Goal: Task Accomplishment & Management: Manage account settings

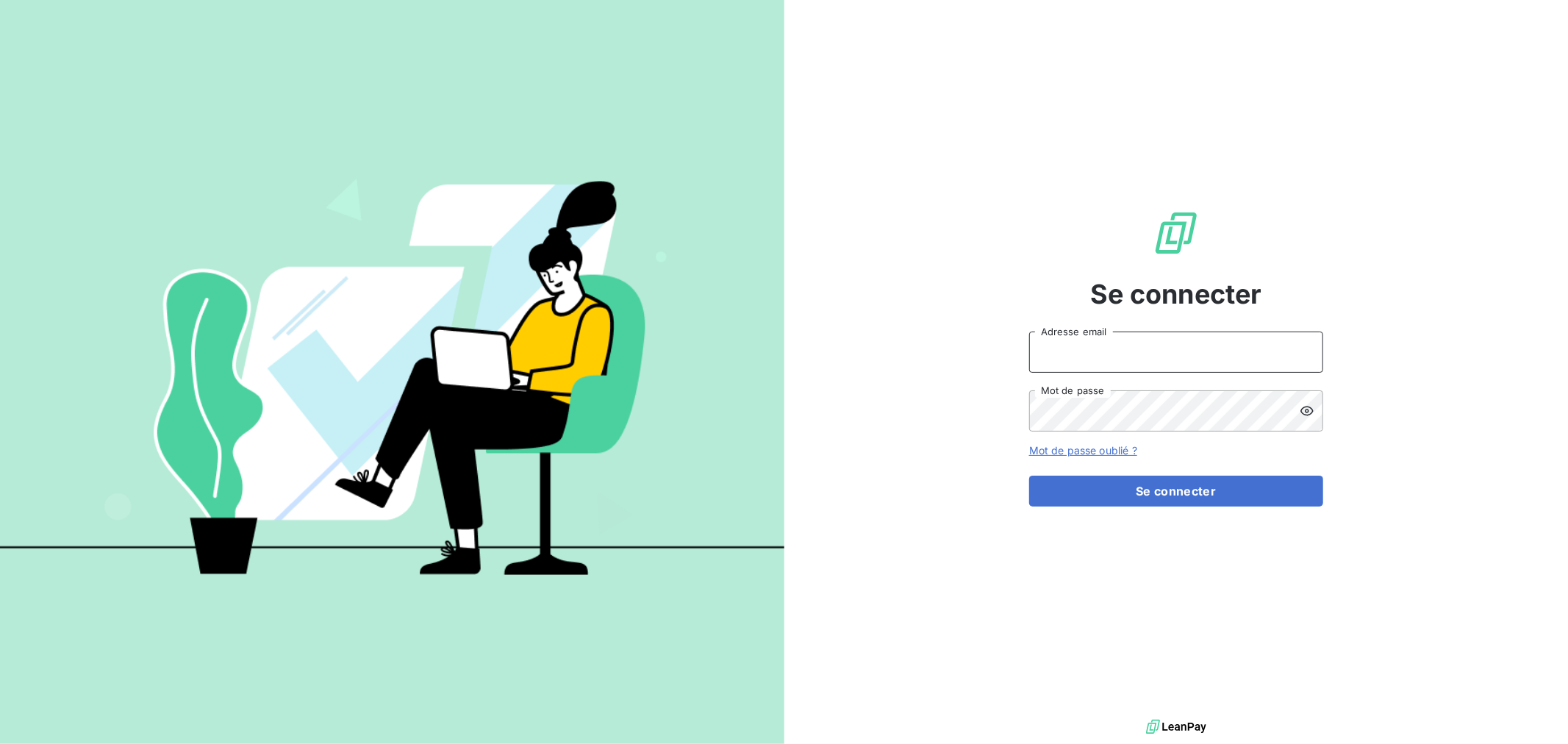
click at [1146, 353] on input "Adresse email" at bounding box center [1176, 352] width 294 height 41
type input "nmonrocq@groupe-ovalt.com"
click at [1029, 475] on button "Se connecter" at bounding box center [1176, 491] width 294 height 31
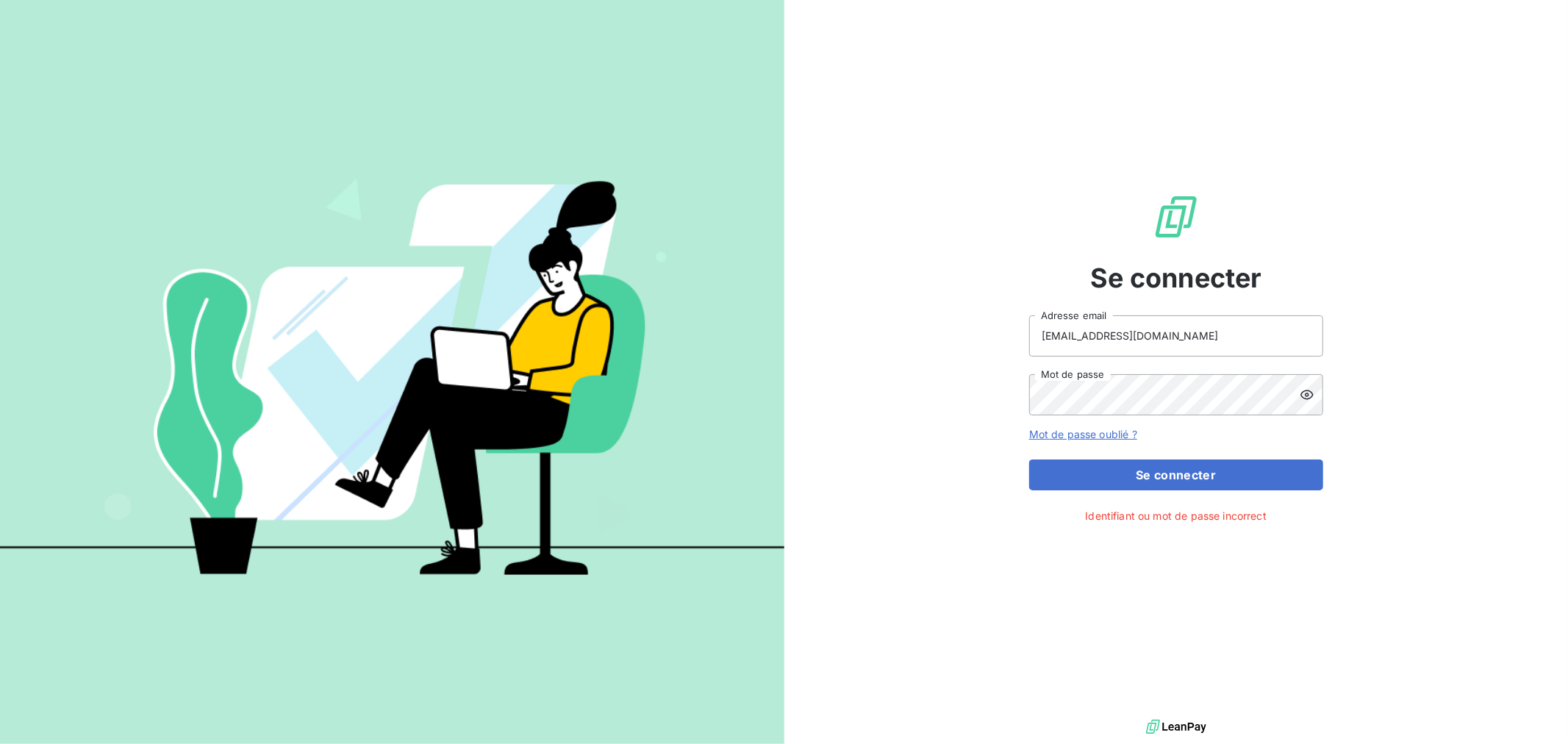
click at [1311, 391] on icon at bounding box center [1307, 394] width 13 height 10
click at [1167, 479] on button "Se connecter" at bounding box center [1176, 475] width 294 height 31
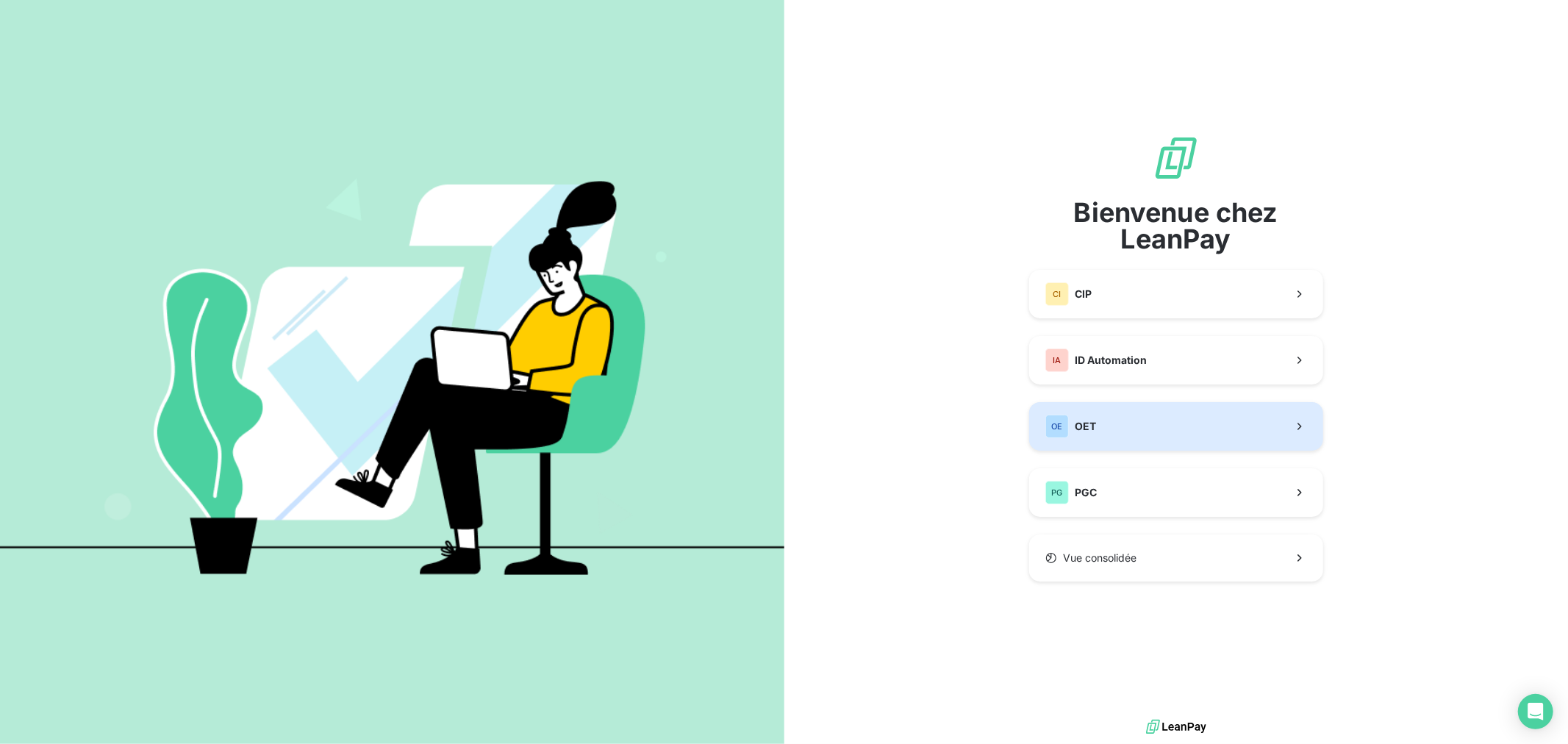
click at [1140, 420] on button "OE OET" at bounding box center [1176, 427] width 294 height 49
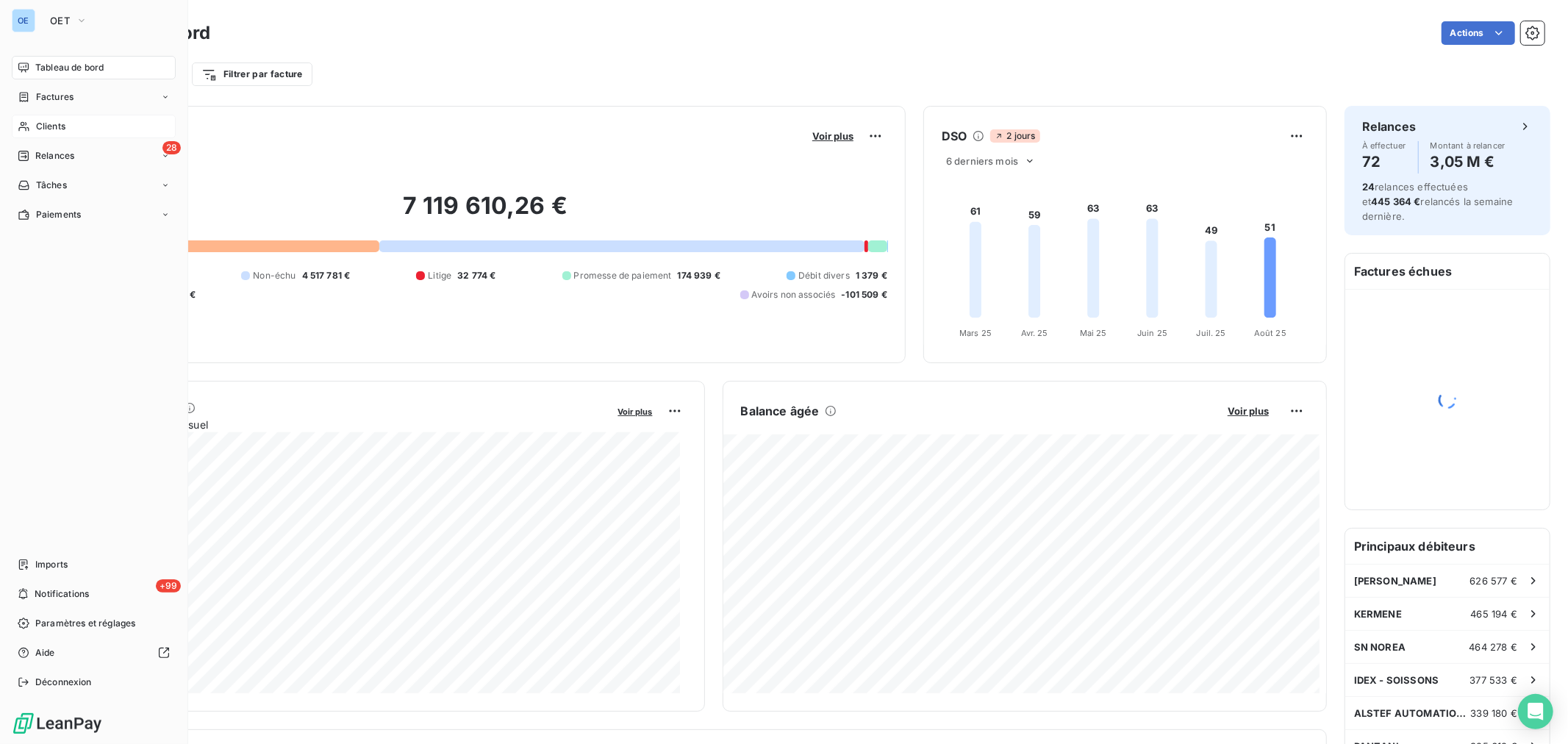
click at [43, 121] on span "Clients" at bounding box center [50, 126] width 30 height 13
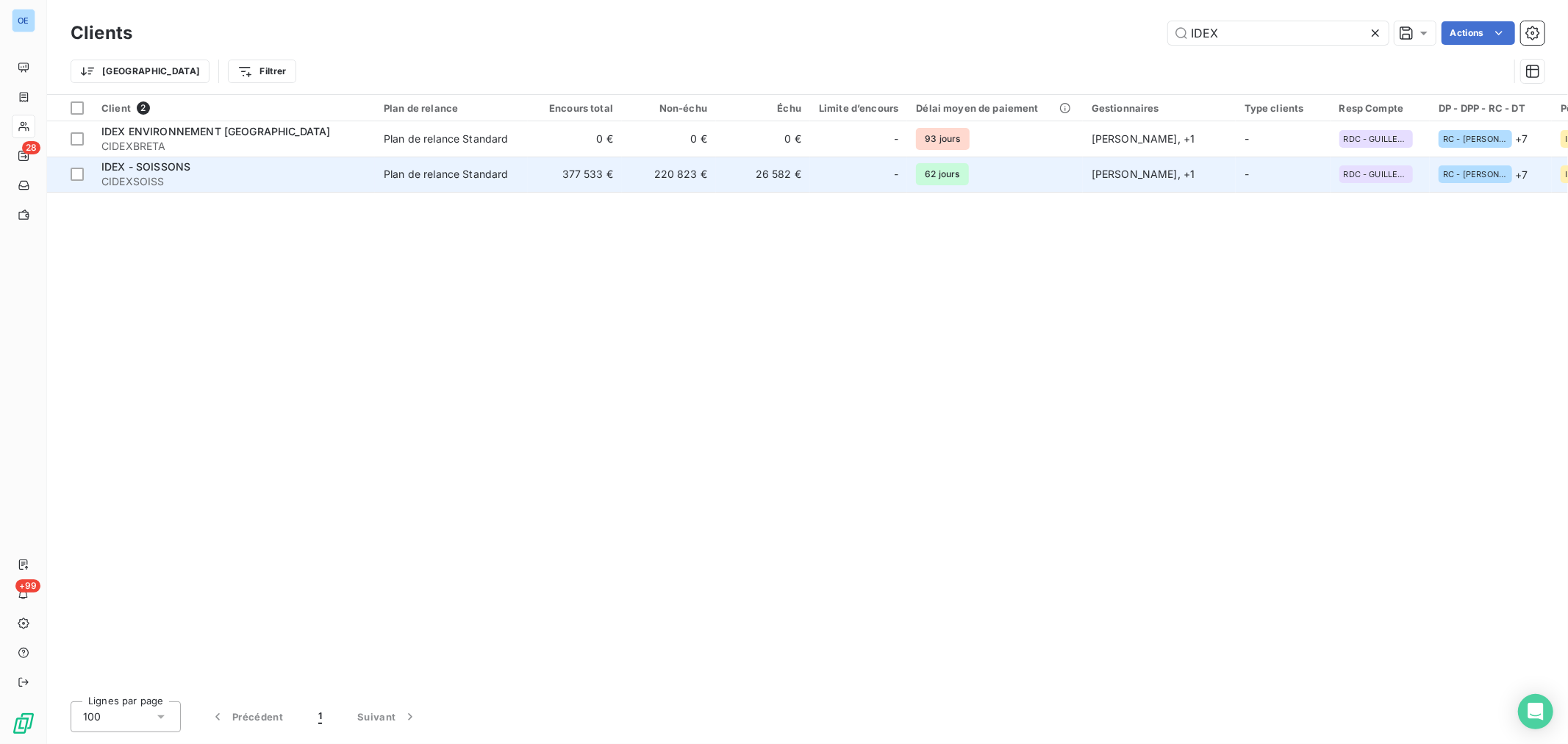
type input "IDEX"
click at [869, 178] on div at bounding box center [876, 174] width 24 height 24
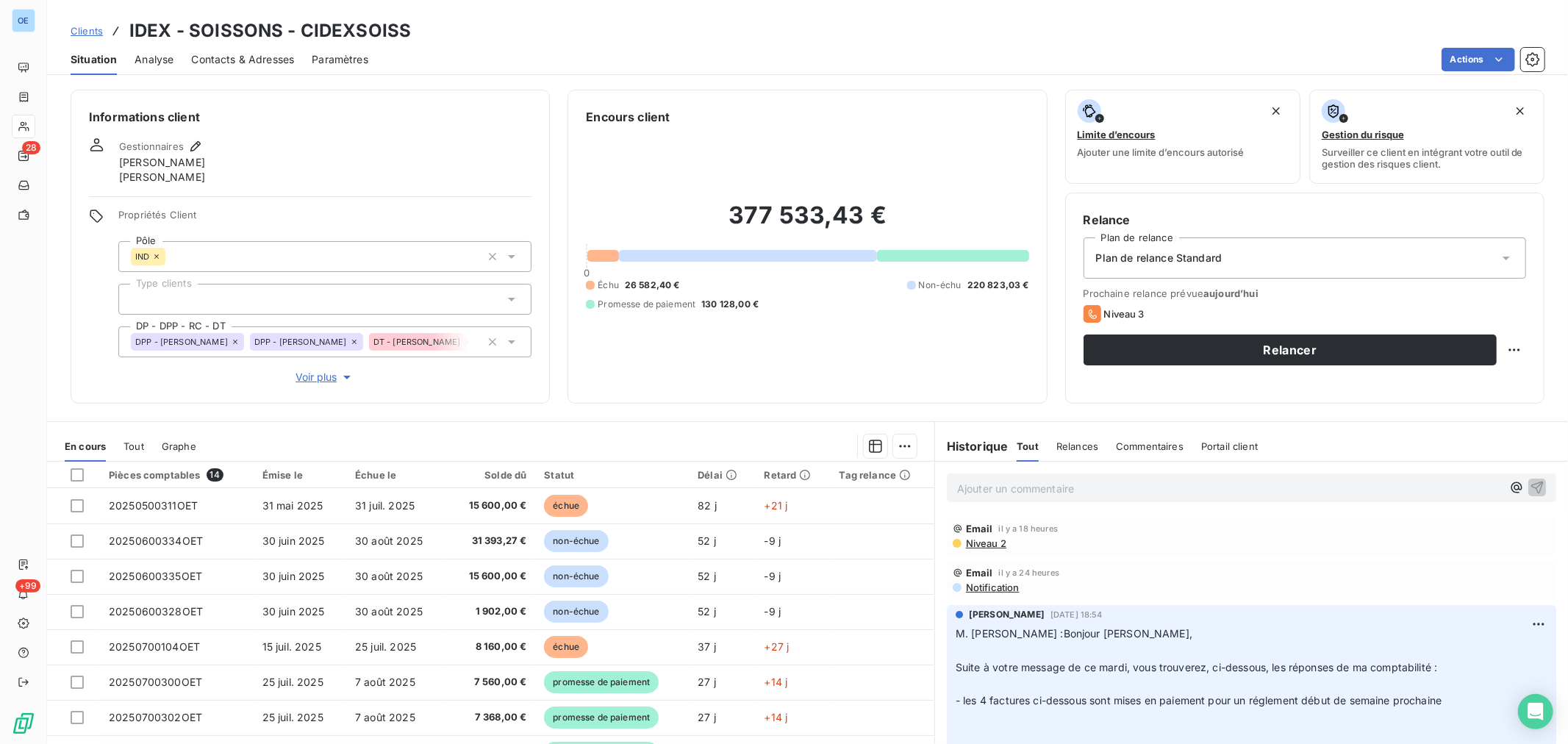
click at [986, 488] on p "Ajouter un commentaire ﻿" at bounding box center [1230, 488] width 545 height 18
click at [1530, 486] on icon "button" at bounding box center [1537, 486] width 15 height 14
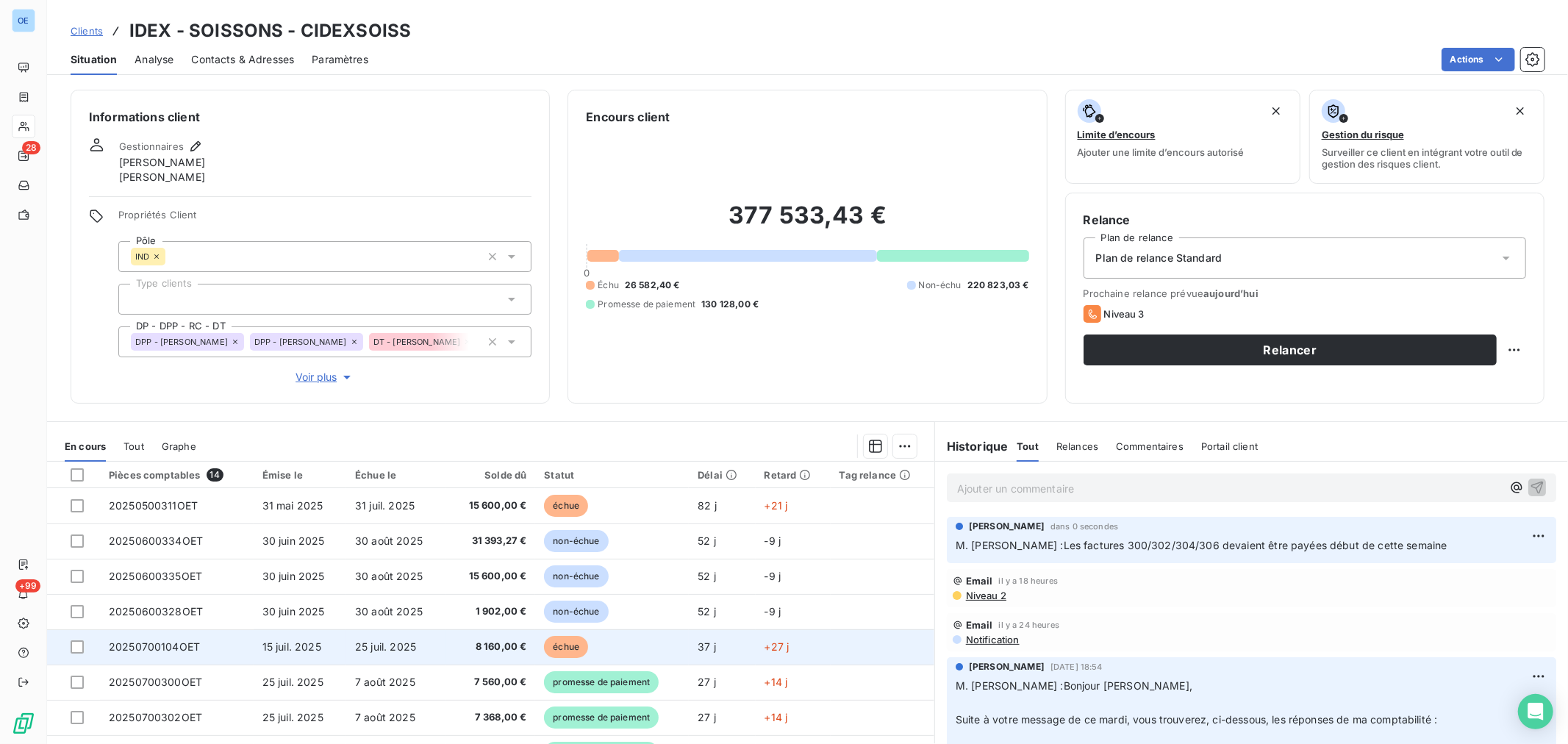
click at [599, 643] on td "échue" at bounding box center [611, 646] width 153 height 35
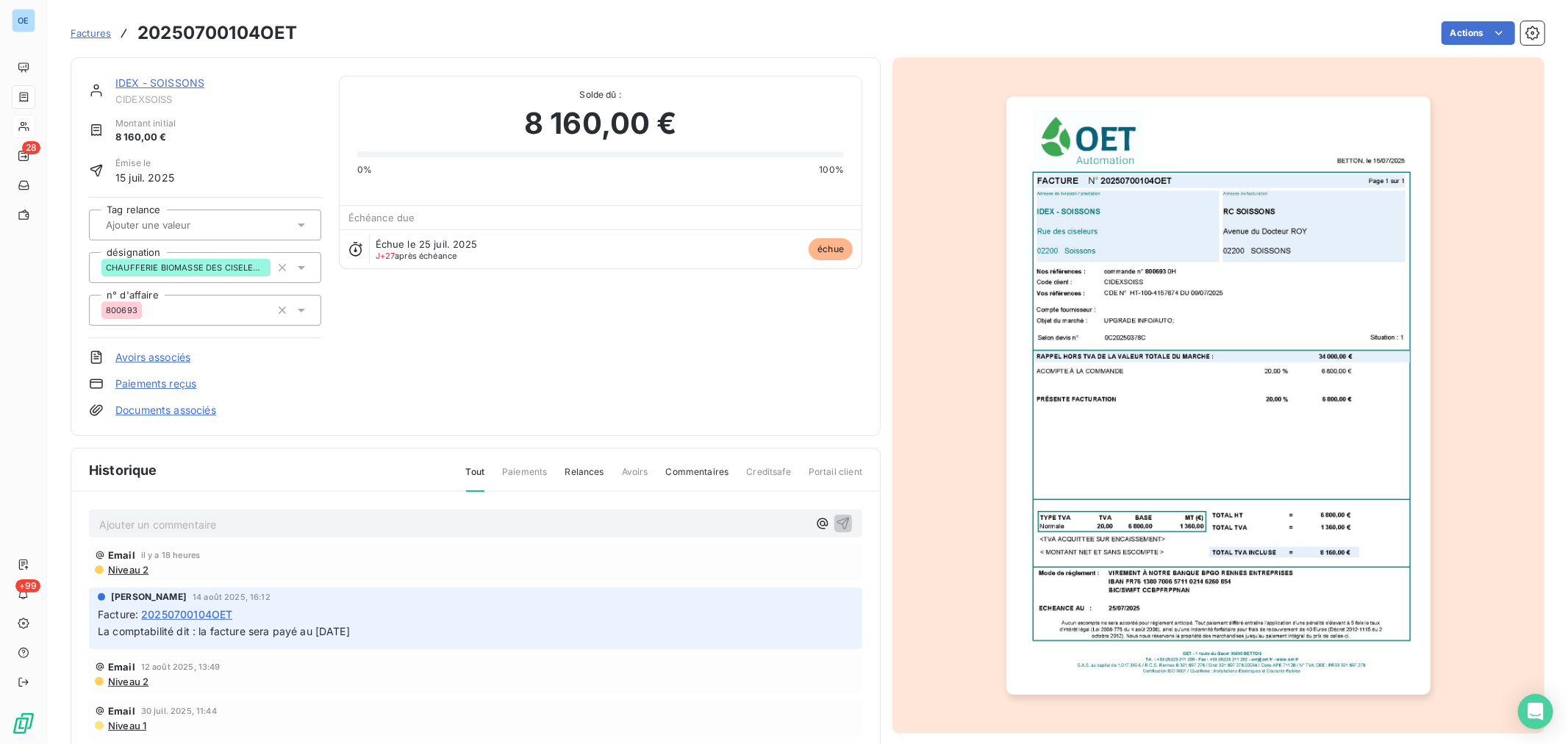
click at [489, 520] on p "Ajouter un commentaire ﻿" at bounding box center [453, 524] width 708 height 18
click at [837, 522] on icon "button" at bounding box center [844, 523] width 12 height 12
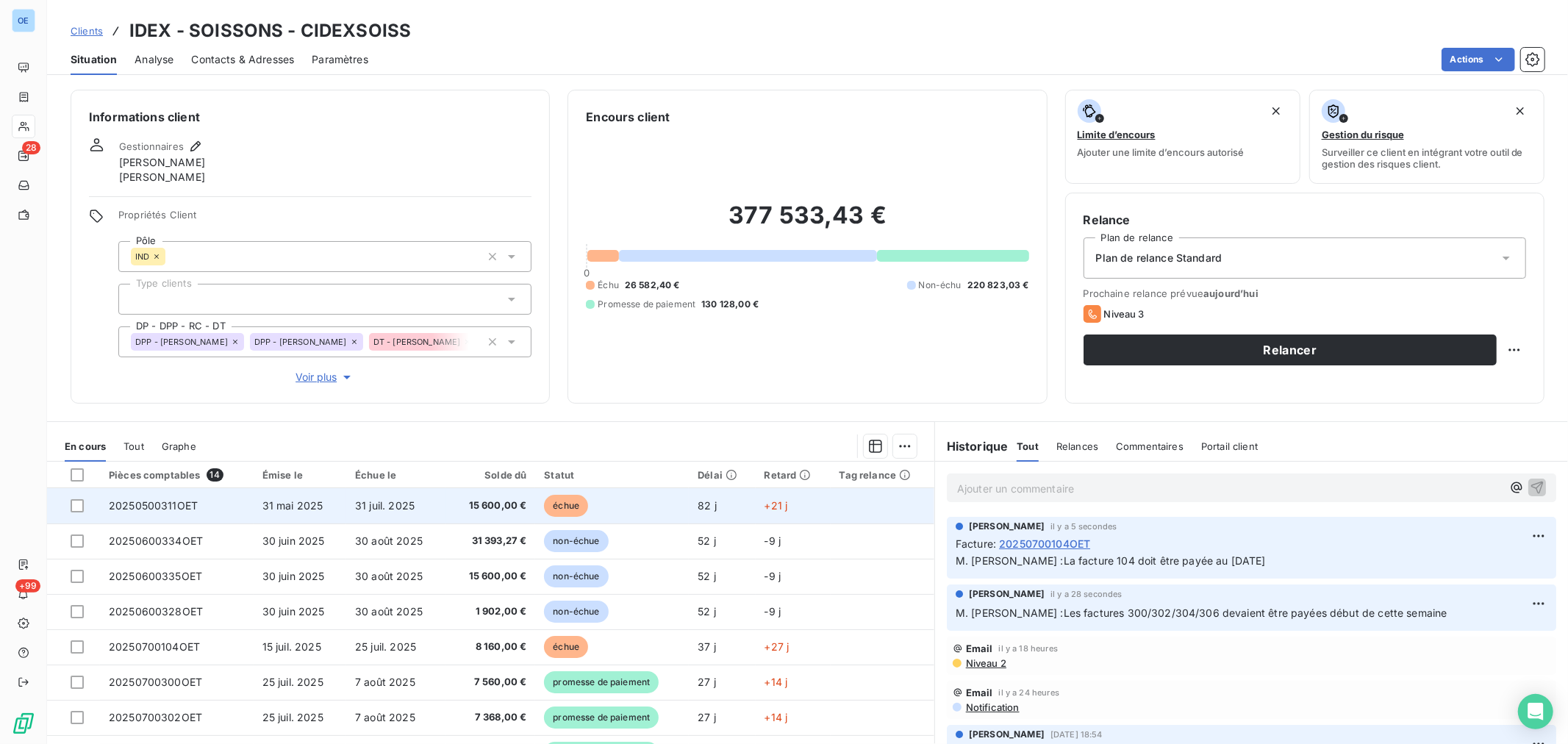
click at [506, 512] on td "15 600,00 €" at bounding box center [491, 506] width 90 height 35
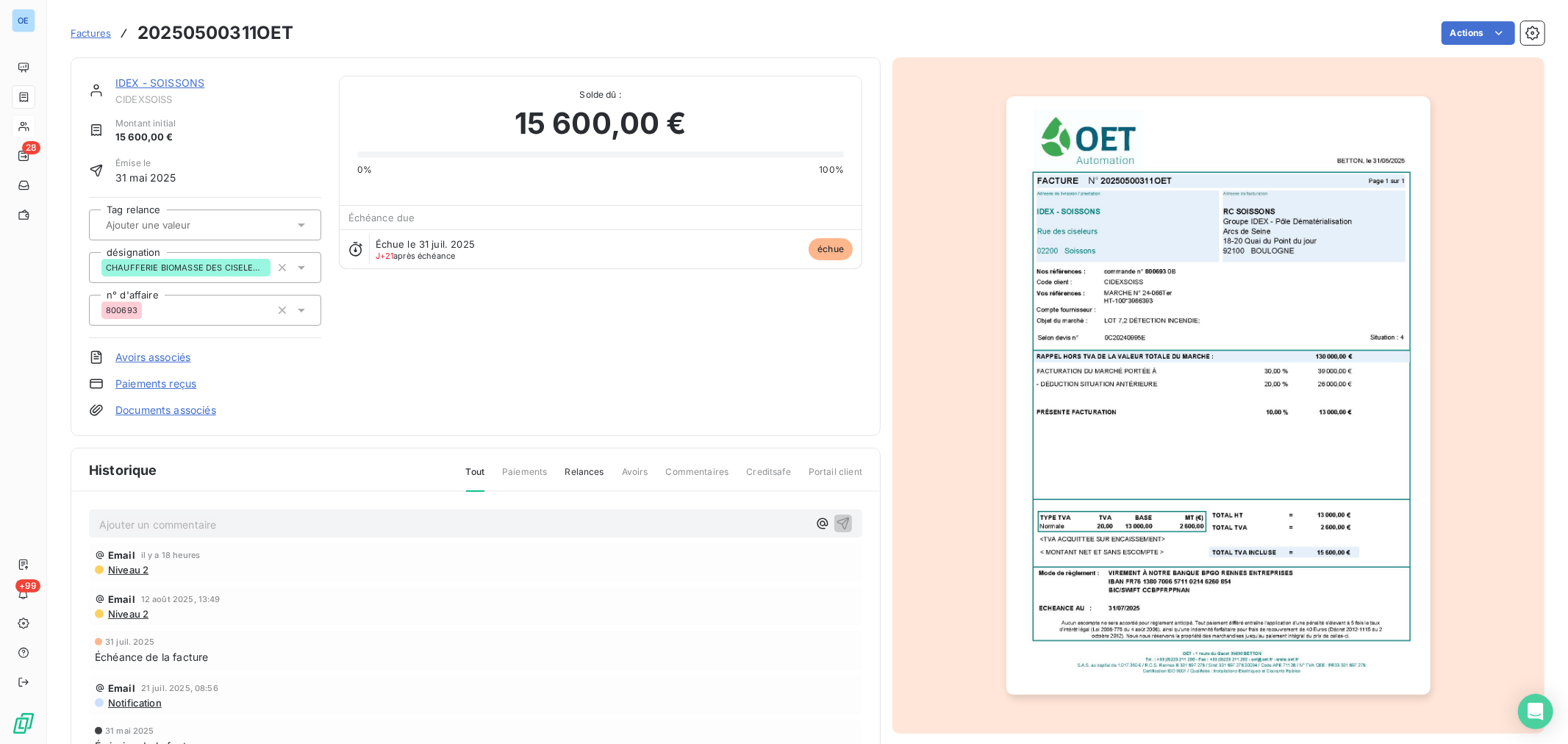
click at [429, 523] on p "Ajouter un commentaire ﻿" at bounding box center [453, 524] width 708 height 18
click at [840, 522] on icon "button" at bounding box center [843, 522] width 15 height 14
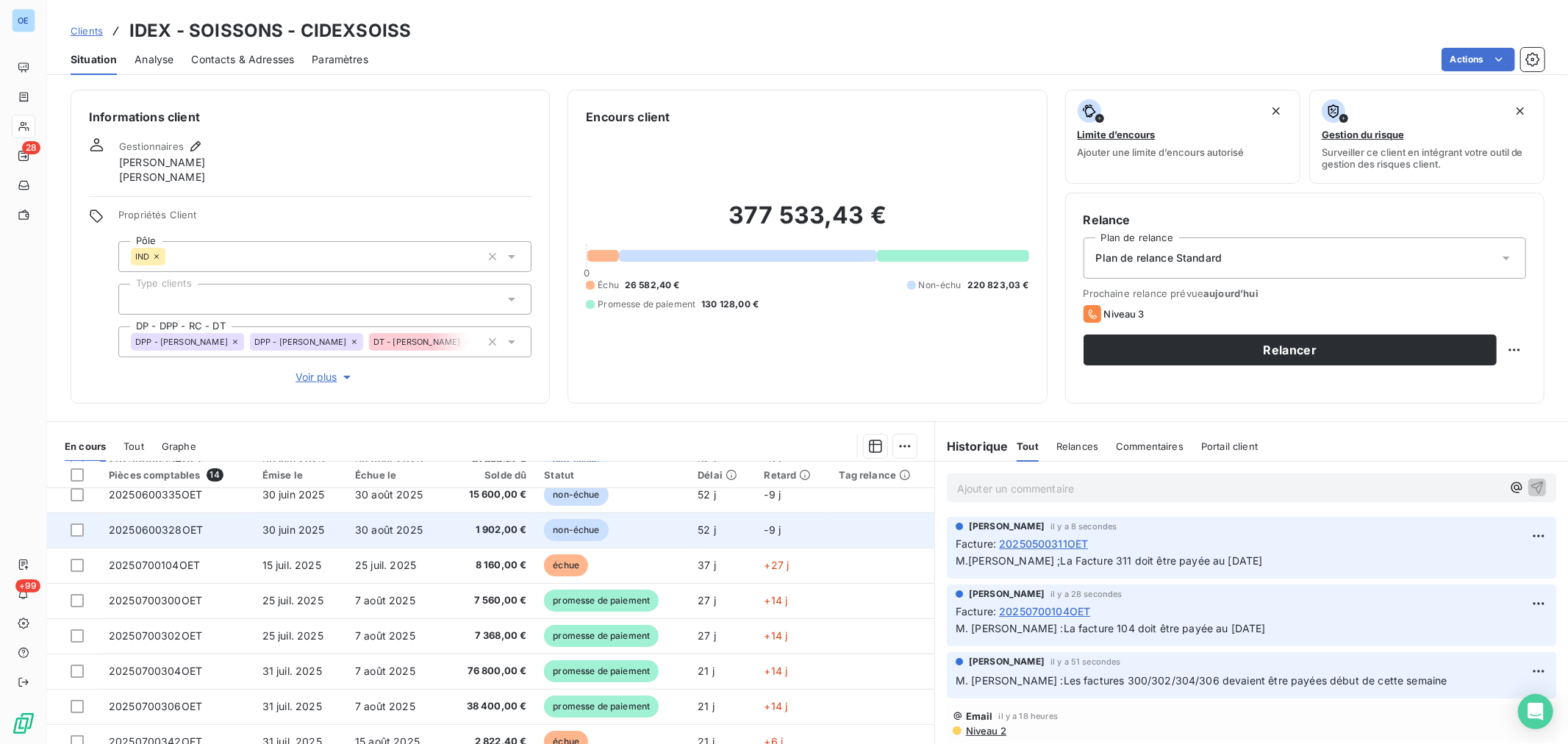
scroll to position [163, 0]
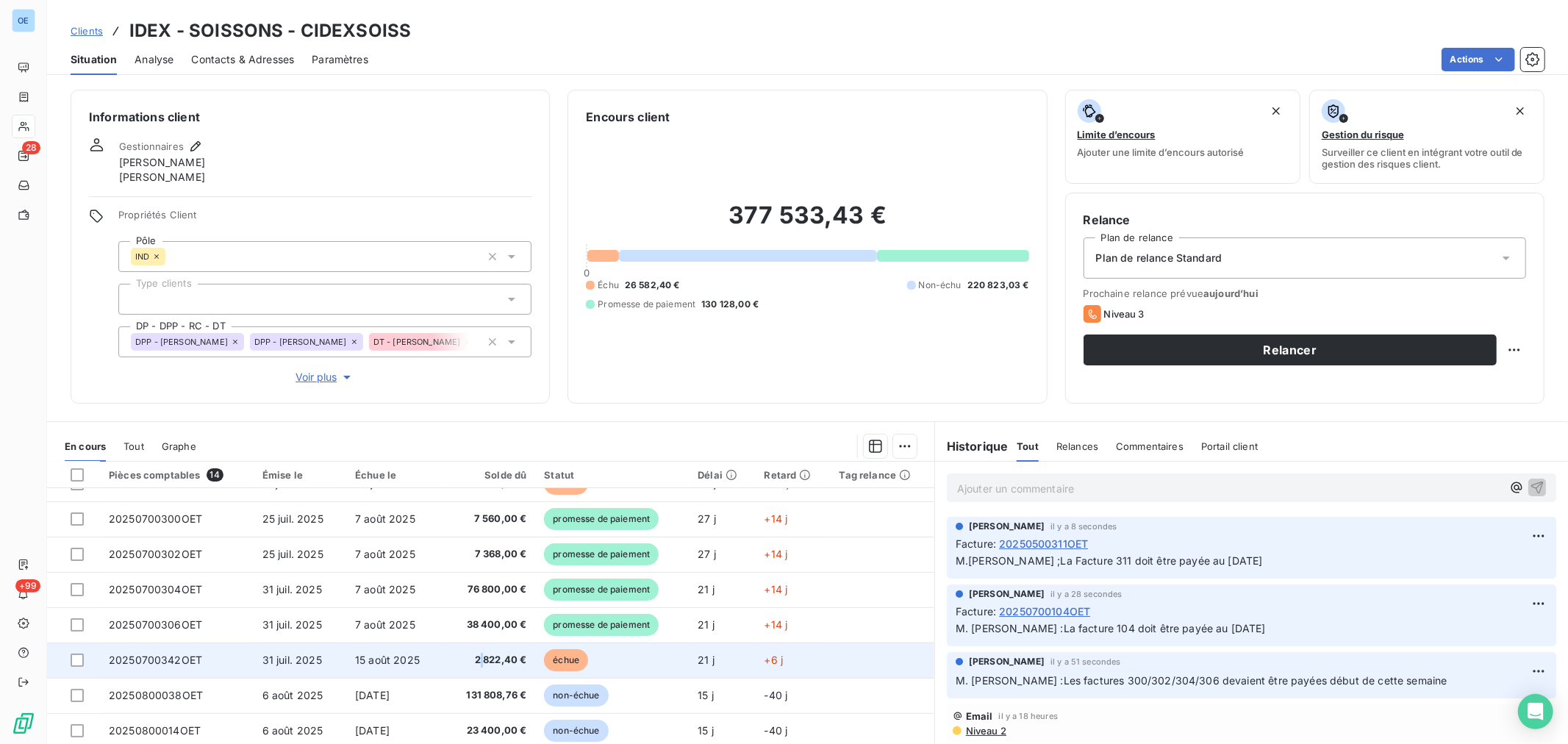
click at [476, 663] on span "2 822,40 €" at bounding box center [490, 659] width 73 height 14
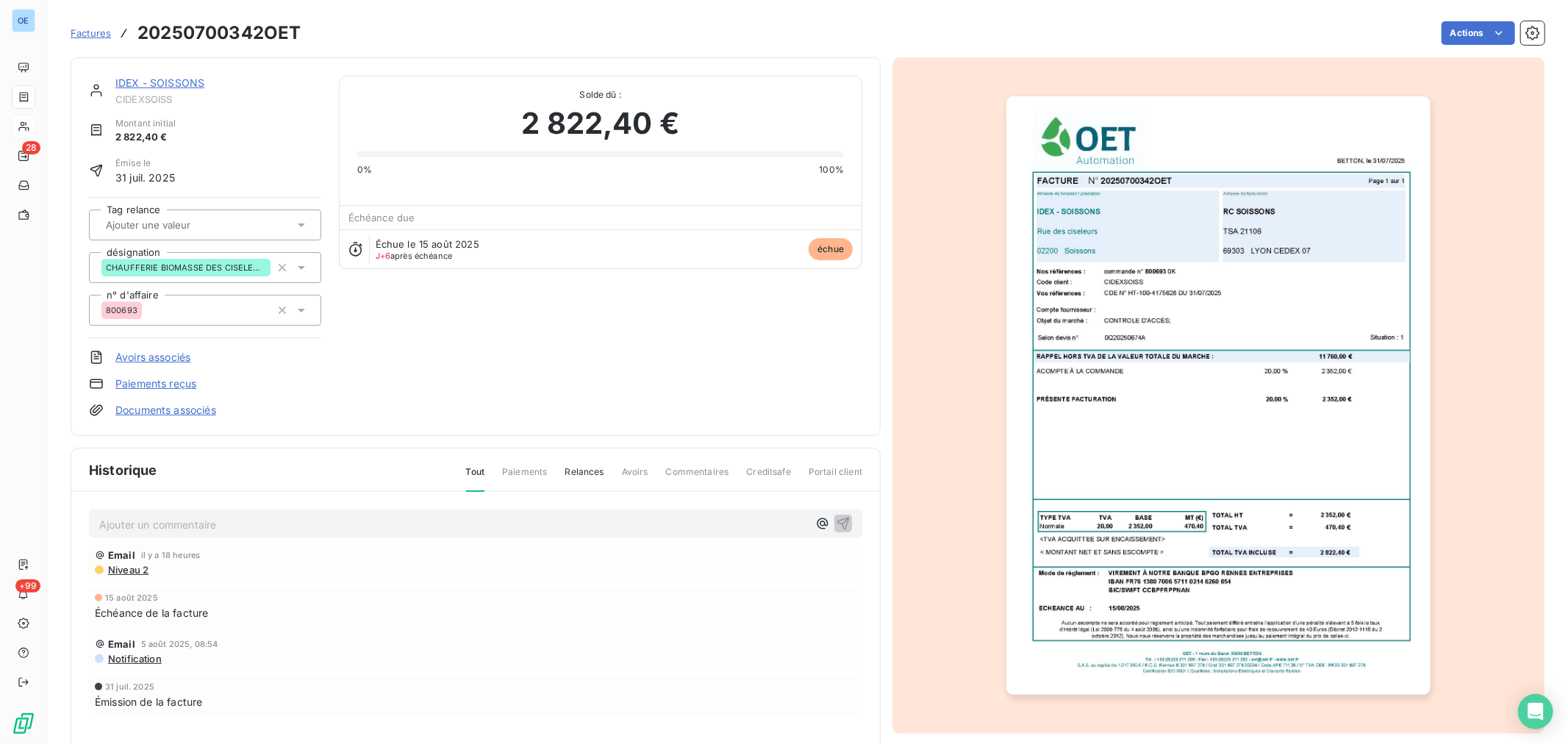
click at [372, 523] on p "Ajouter un commentaire ﻿" at bounding box center [453, 524] width 708 height 18
click at [842, 520] on icon "button" at bounding box center [843, 522] width 15 height 14
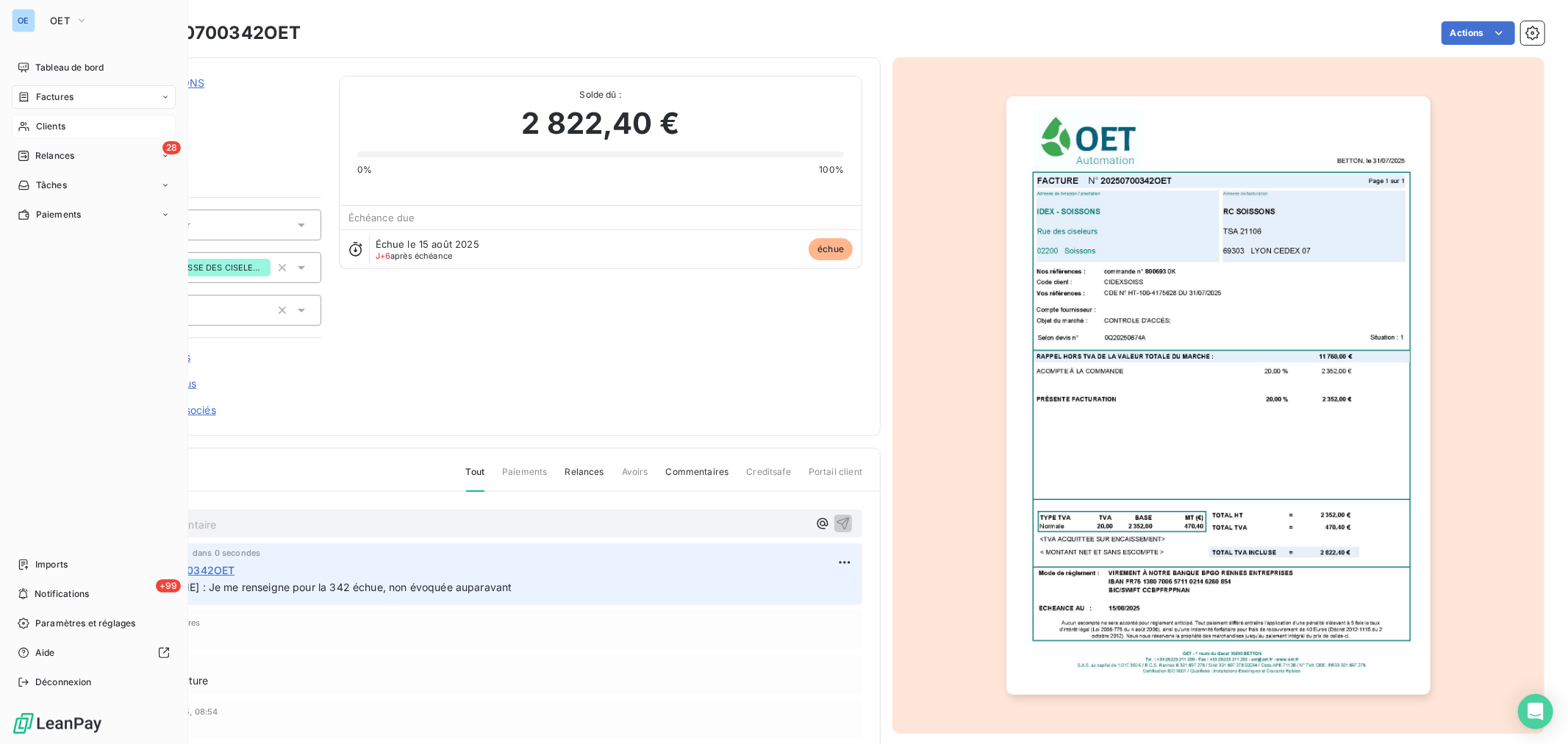
click at [47, 130] on span "Clients" at bounding box center [50, 126] width 30 height 13
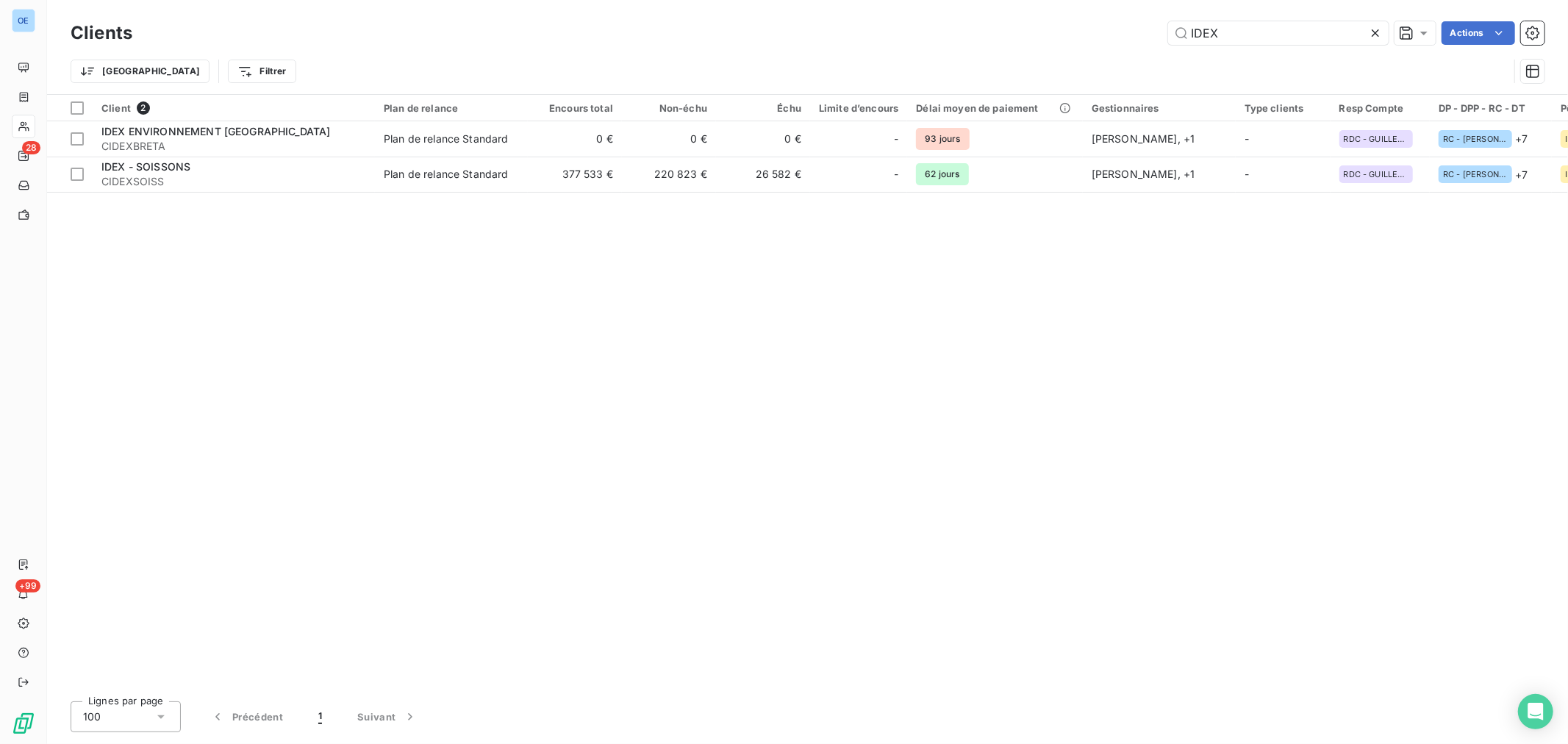
drag, startPoint x: 1256, startPoint y: 23, endPoint x: 1141, endPoint y: 22, distance: 115.0
click at [1141, 22] on div "IDEX Actions" at bounding box center [847, 33] width 1395 height 24
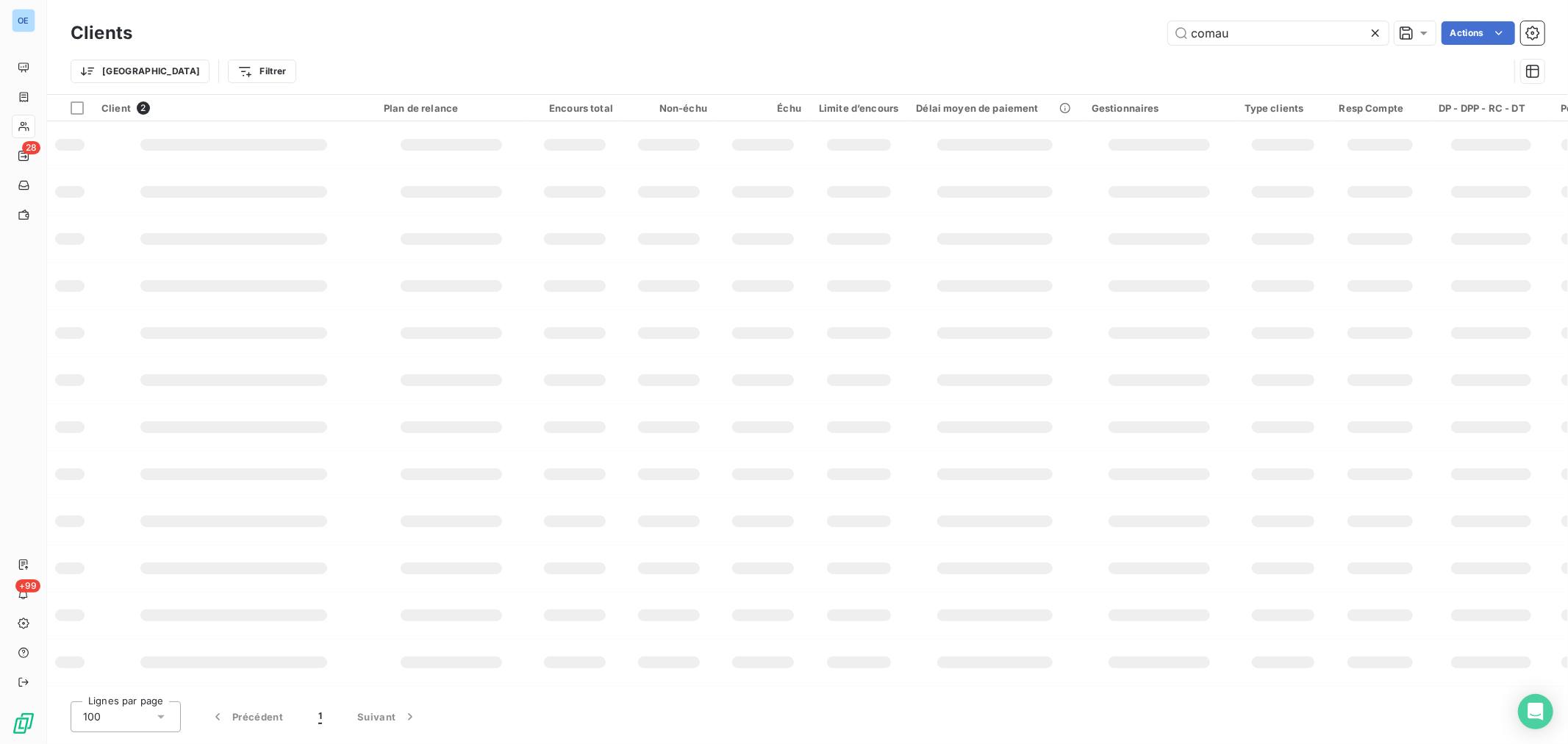
type input "comau"
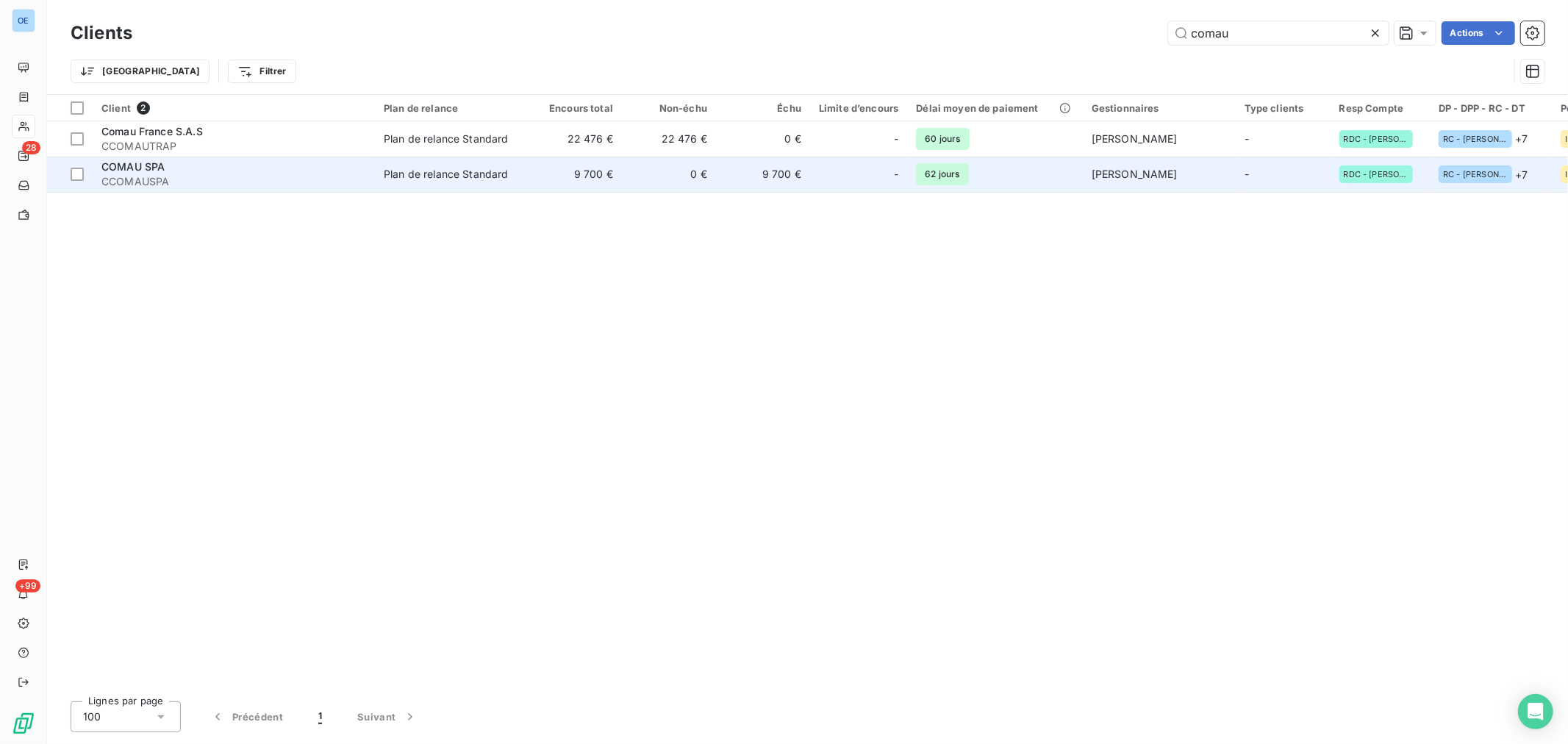
click at [873, 176] on div at bounding box center [876, 174] width 24 height 24
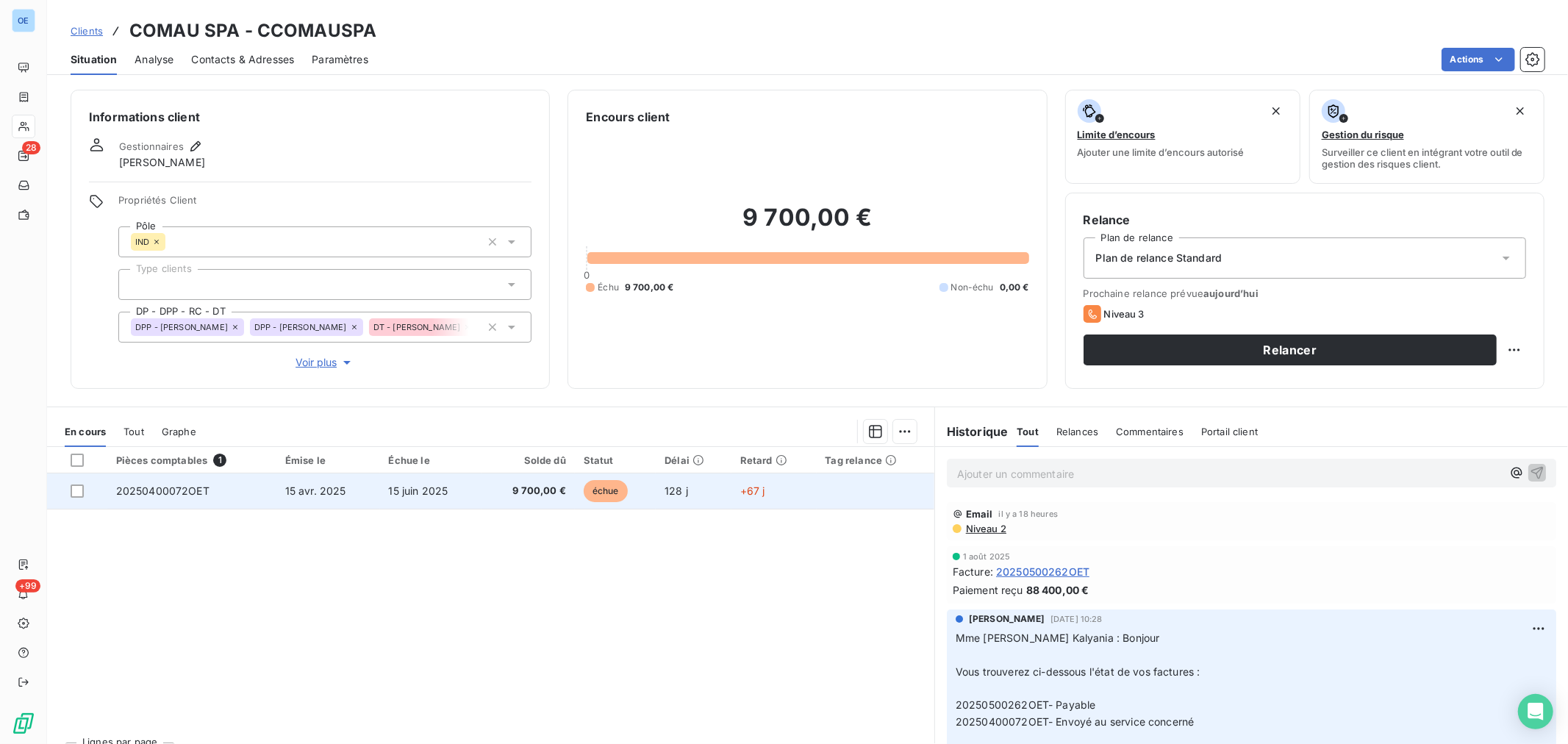
click at [505, 486] on span "9 700,00 €" at bounding box center [528, 491] width 76 height 14
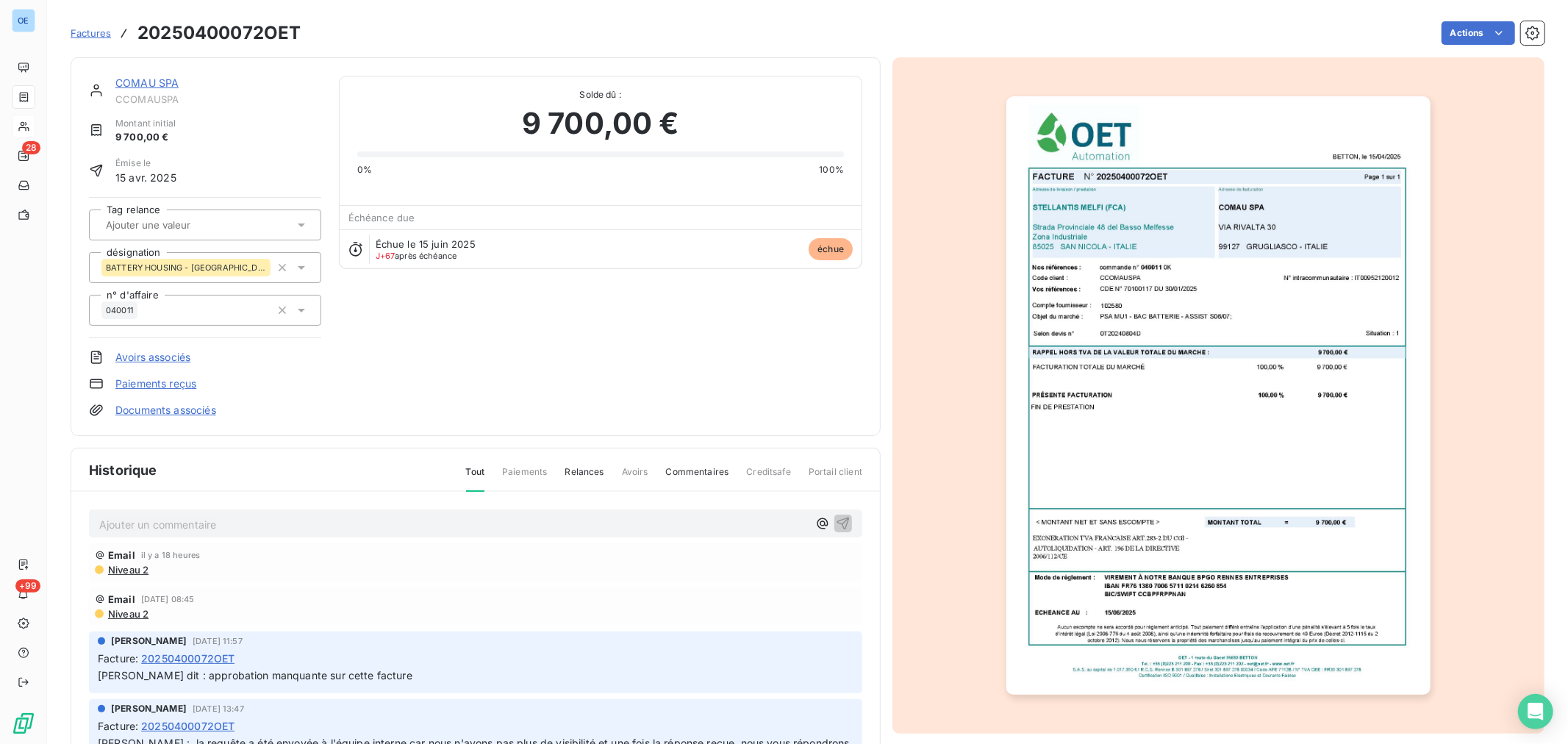
click at [473, 527] on p "Ajouter un commentaire ﻿" at bounding box center [453, 524] width 708 height 18
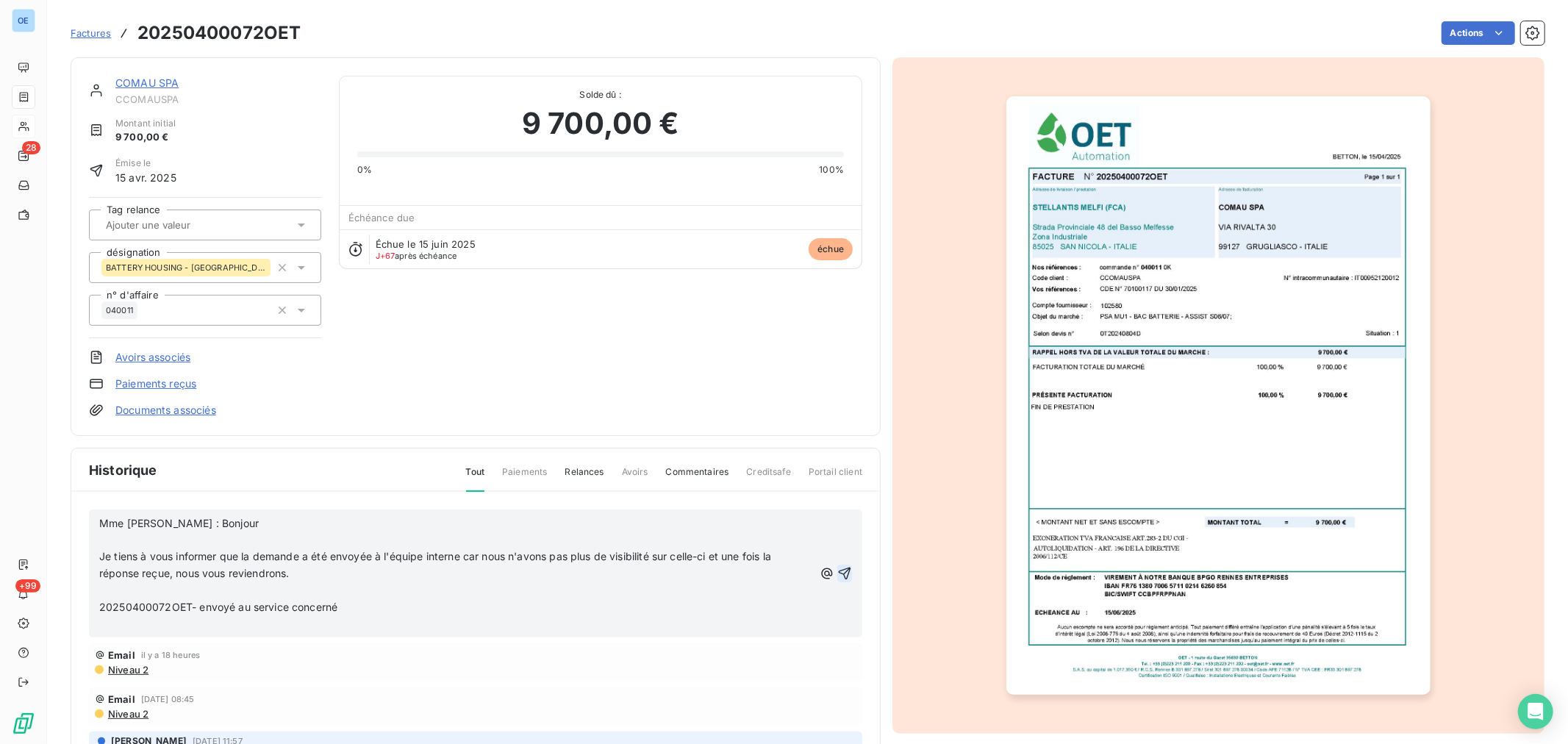
click at [837, 568] on icon "button" at bounding box center [844, 573] width 15 height 14
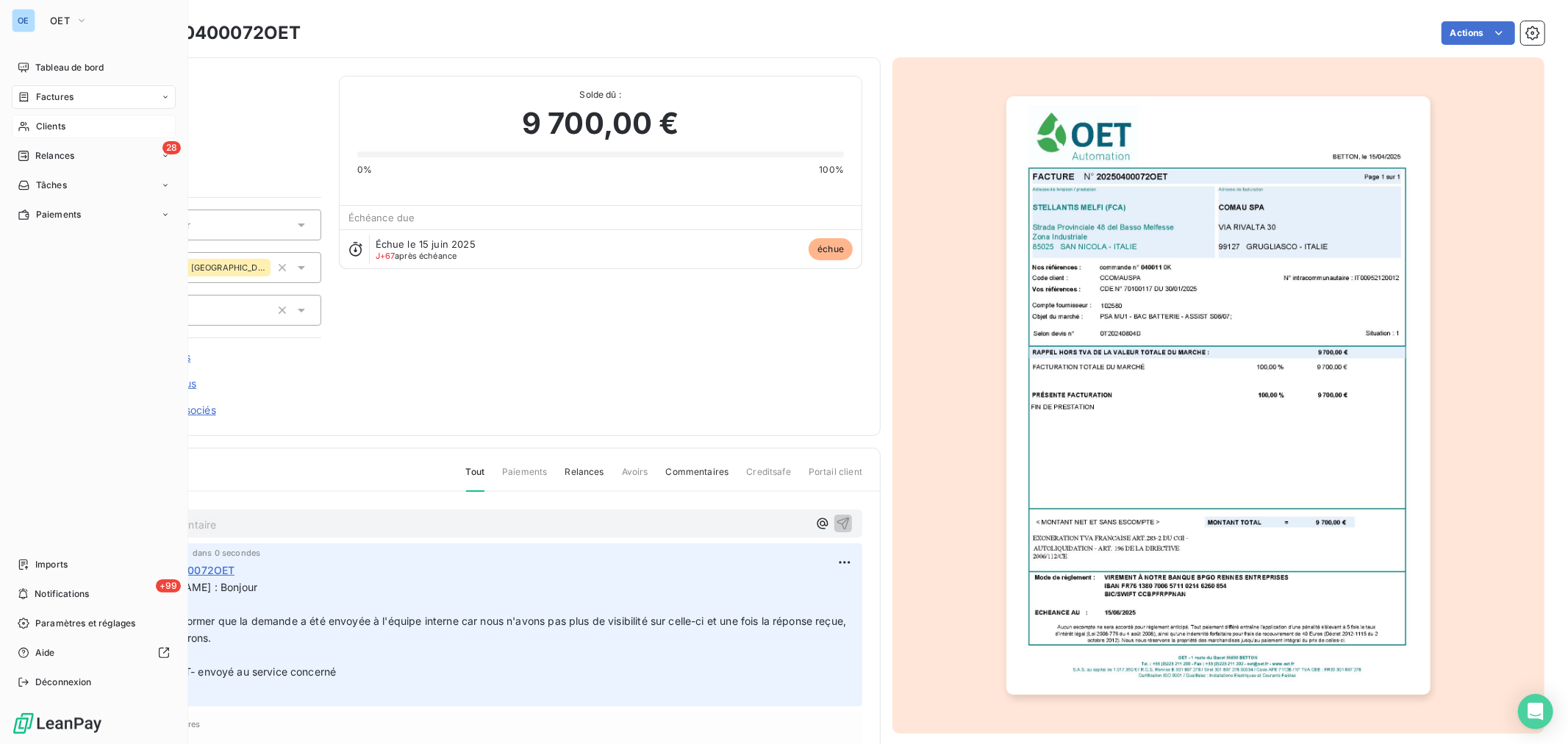
click at [45, 127] on span "Clients" at bounding box center [50, 126] width 30 height 13
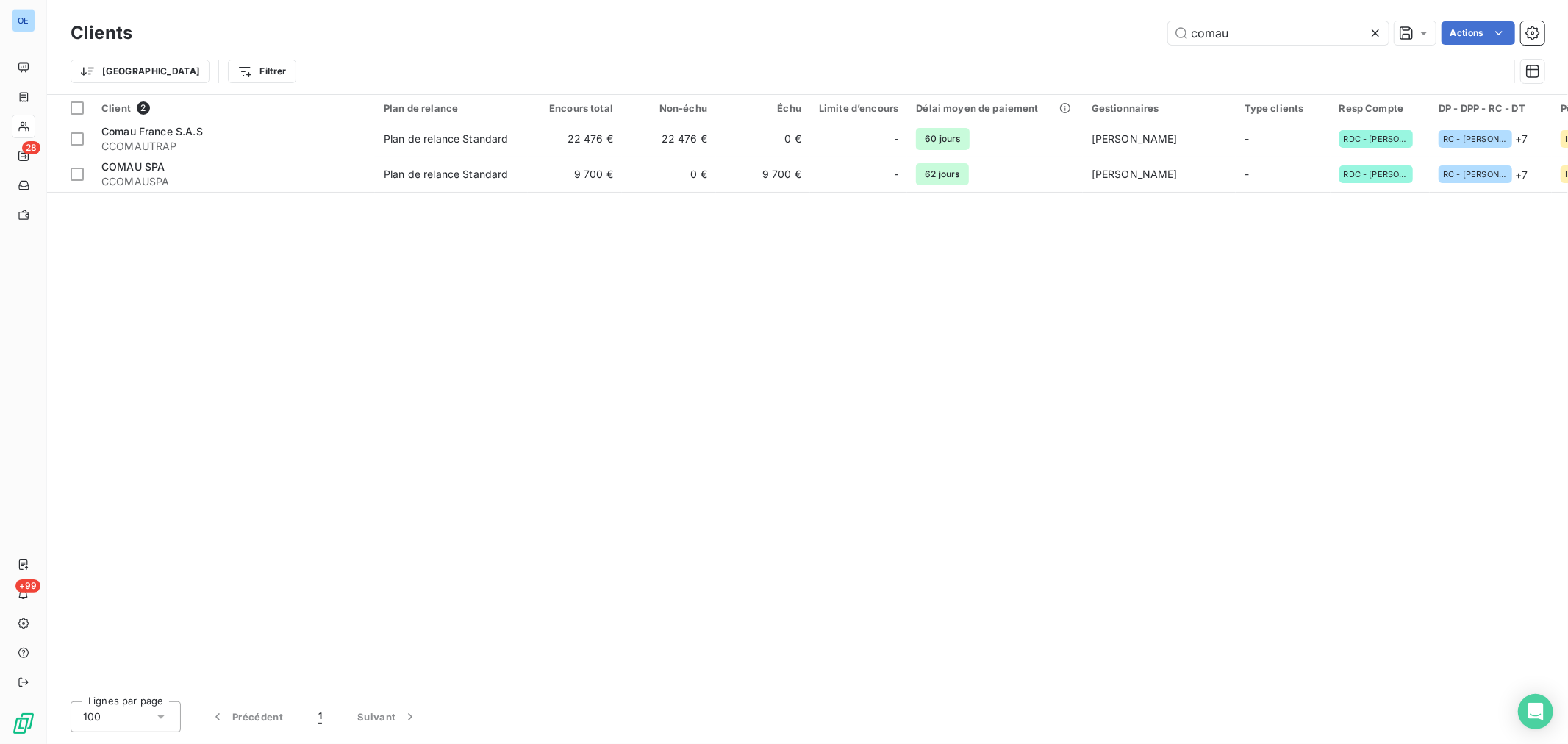
drag, startPoint x: 1257, startPoint y: 34, endPoint x: 1150, endPoint y: 31, distance: 107.0
click at [1150, 31] on div "comau Actions" at bounding box center [847, 33] width 1395 height 24
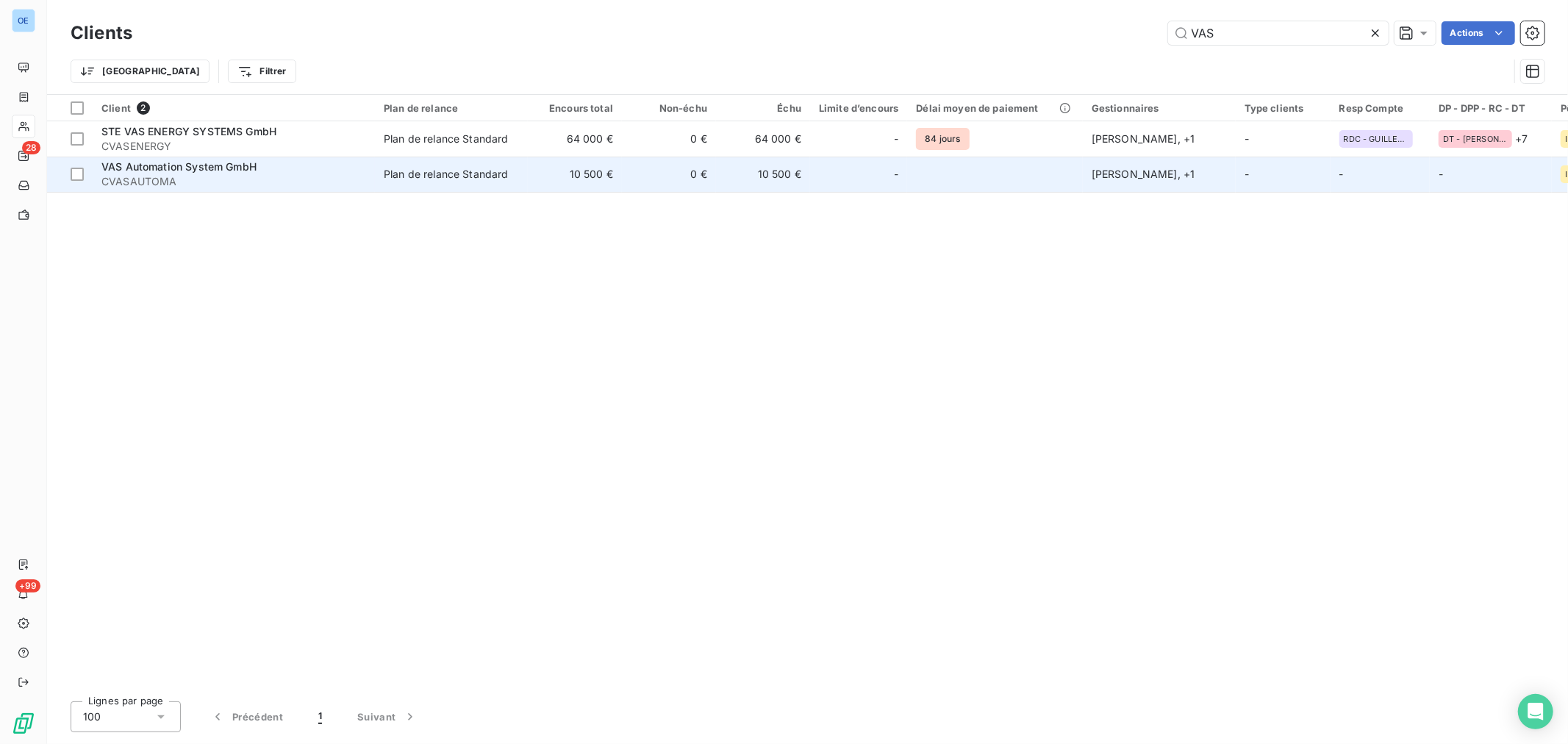
type input "VAS"
click at [847, 179] on div "-" at bounding box center [859, 174] width 79 height 24
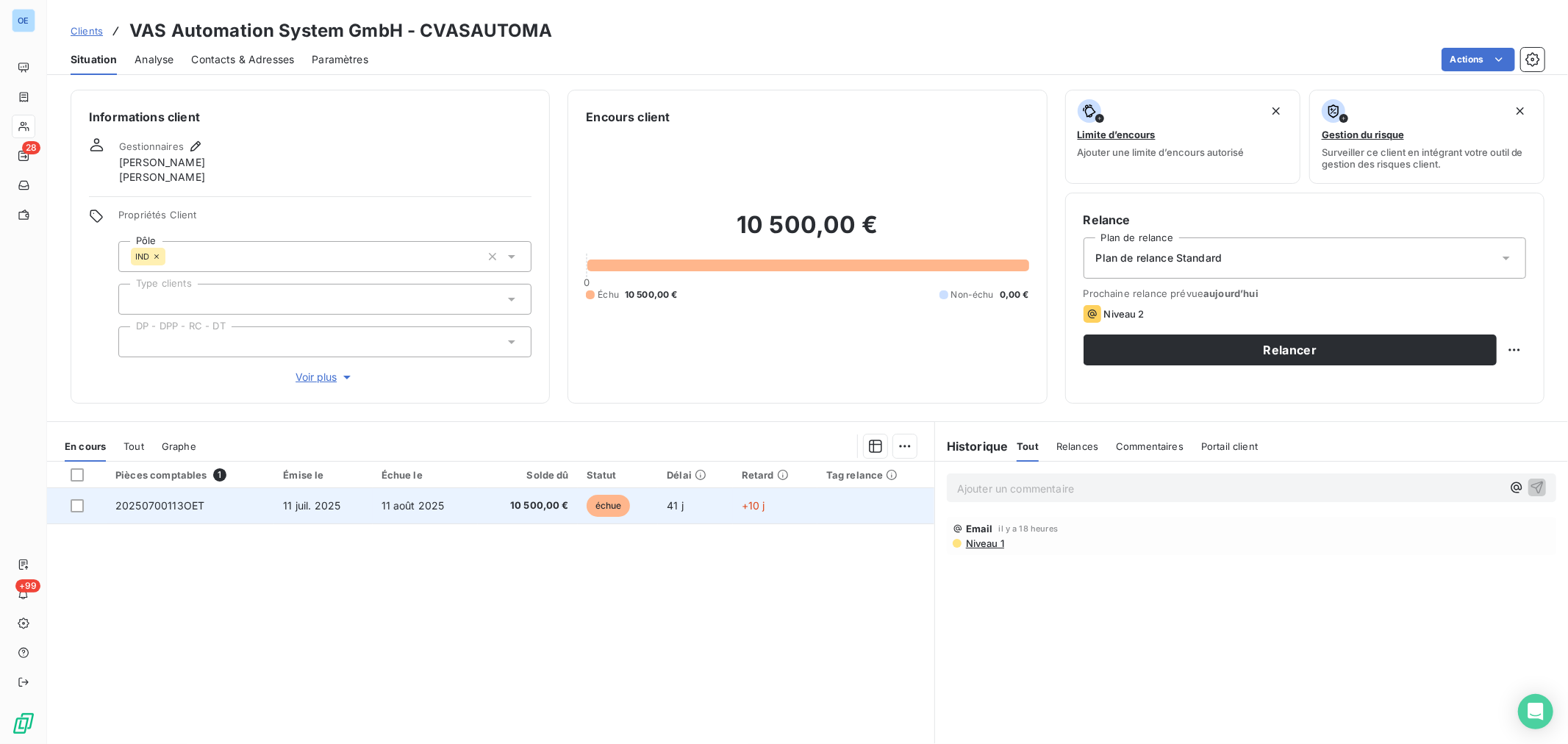
click at [517, 508] on span "10 500,00 €" at bounding box center [528, 505] width 82 height 14
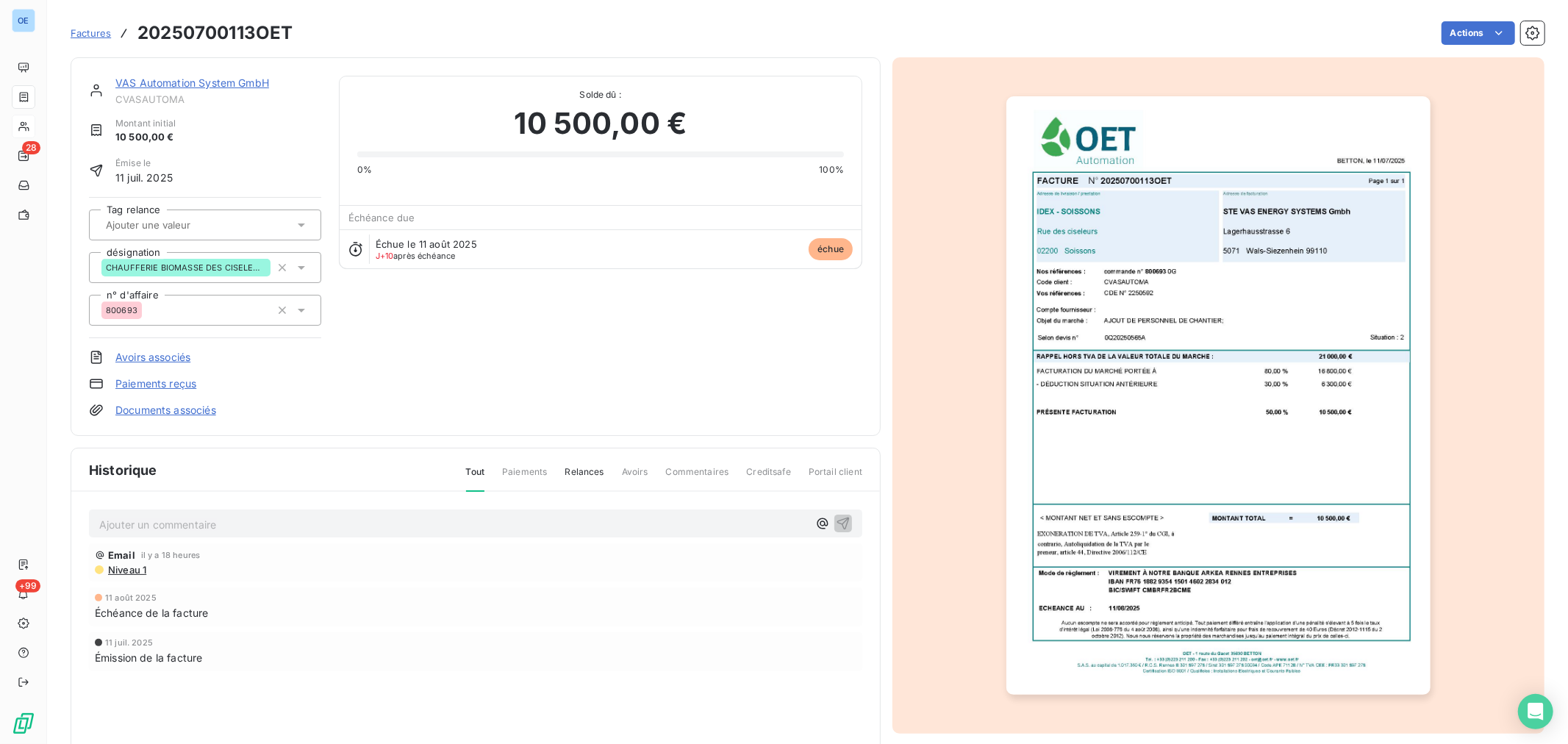
click at [460, 523] on p "Ajouter un commentaire ﻿" at bounding box center [453, 524] width 708 height 18
click at [385, 520] on p "Ajouter un commentaire ﻿" at bounding box center [453, 524] width 708 height 18
drag, startPoint x: 386, startPoint y: 498, endPoint x: 384, endPoint y: 510, distance: 12.2
drag, startPoint x: 384, startPoint y: 510, endPoint x: 273, endPoint y: 519, distance: 111.4
click at [274, 519] on p "Yuki HAIDER :" at bounding box center [453, 523] width 708 height 17
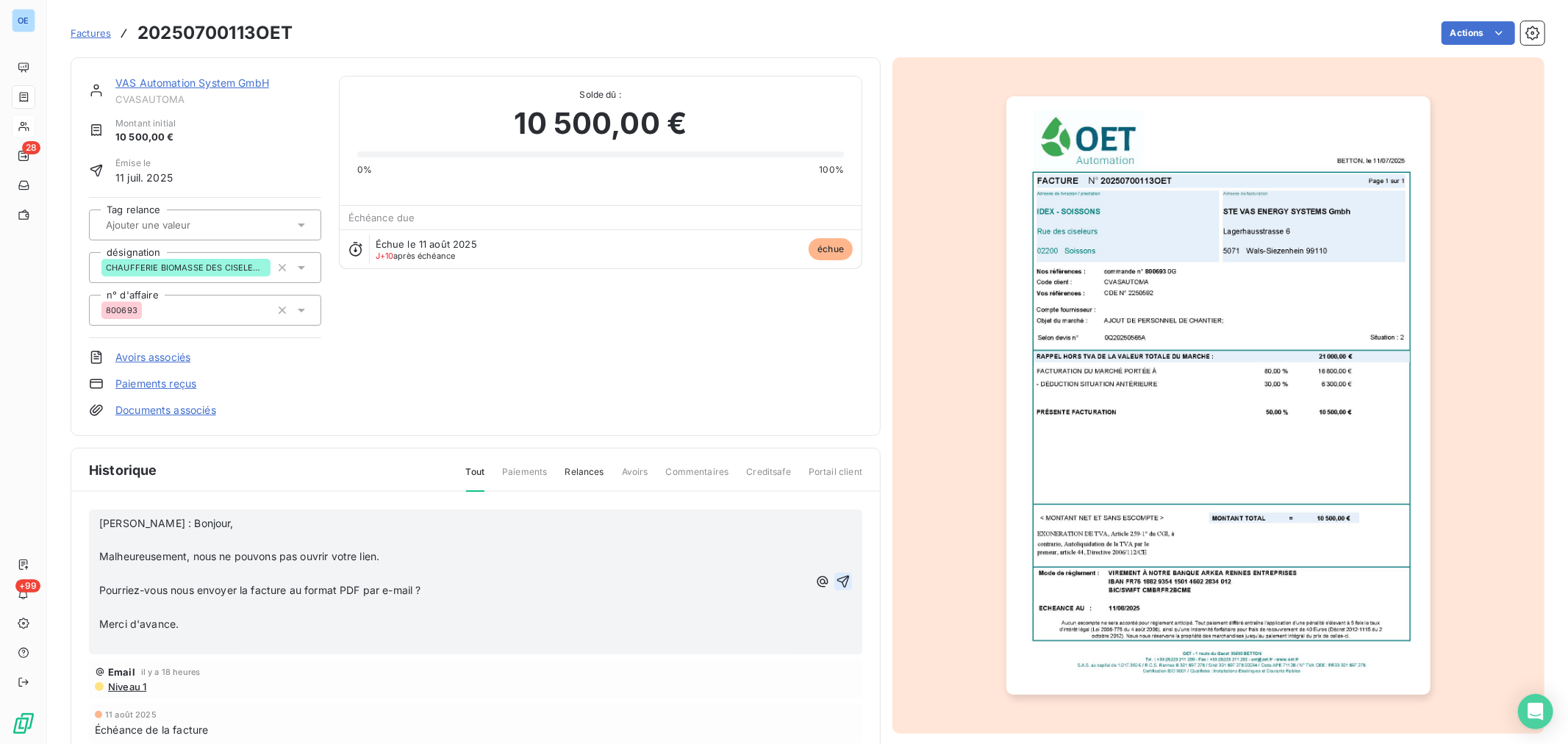
click at [836, 578] on icon "button" at bounding box center [843, 581] width 15 height 14
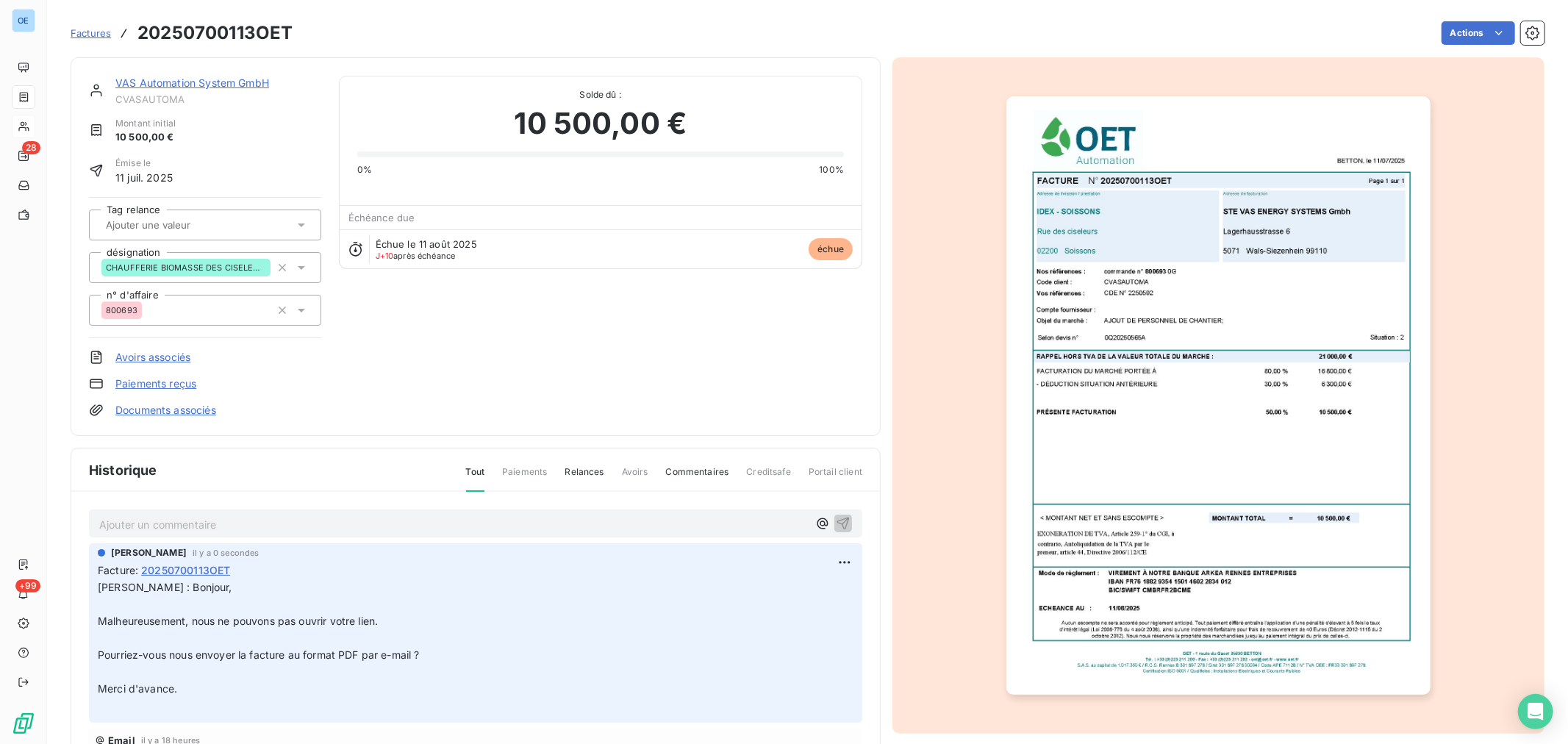
click at [269, 523] on p "Ajouter un commentaire ﻿" at bounding box center [453, 524] width 708 height 18
click at [834, 514] on button "button" at bounding box center [843, 522] width 18 height 18
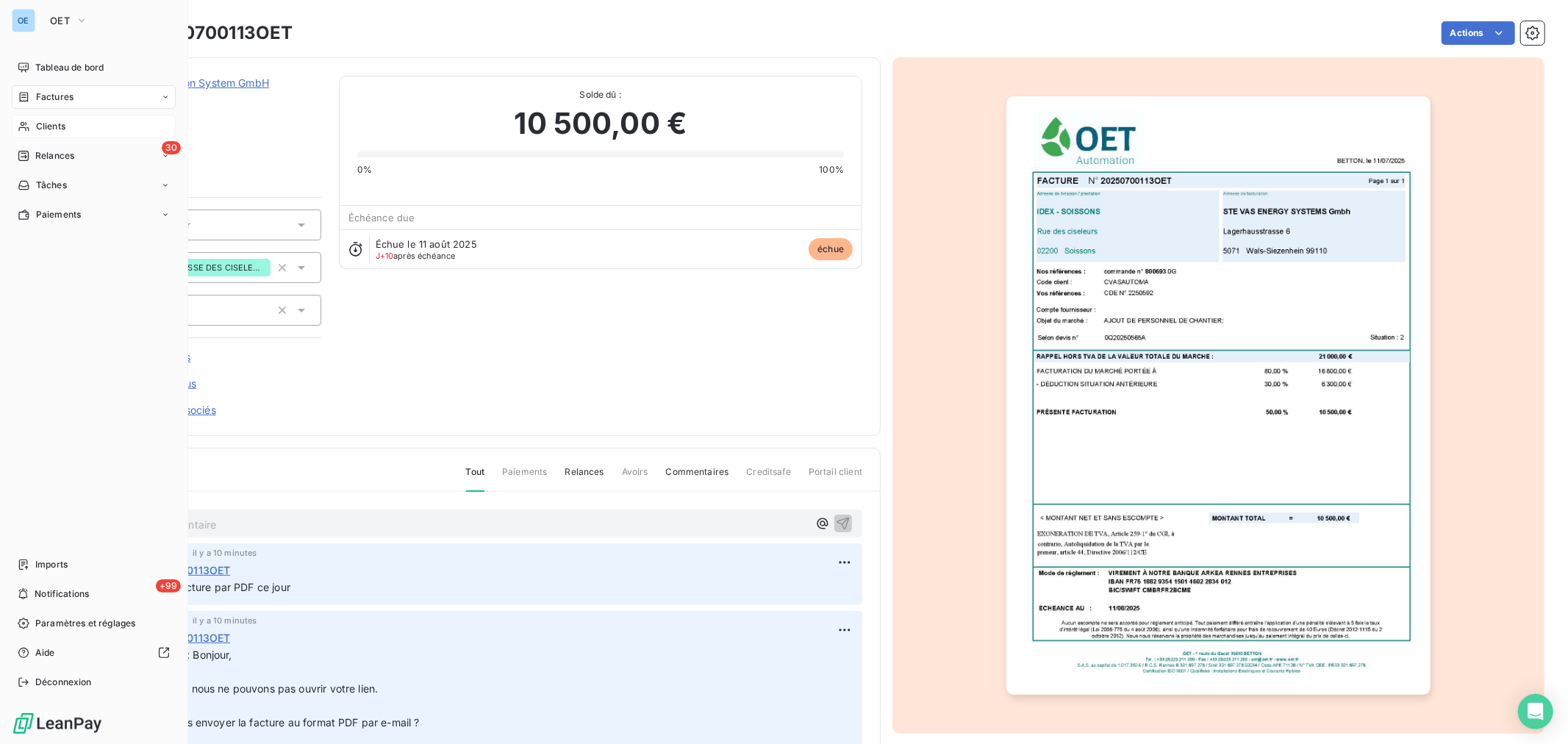
click at [37, 123] on span "Clients" at bounding box center [50, 126] width 30 height 13
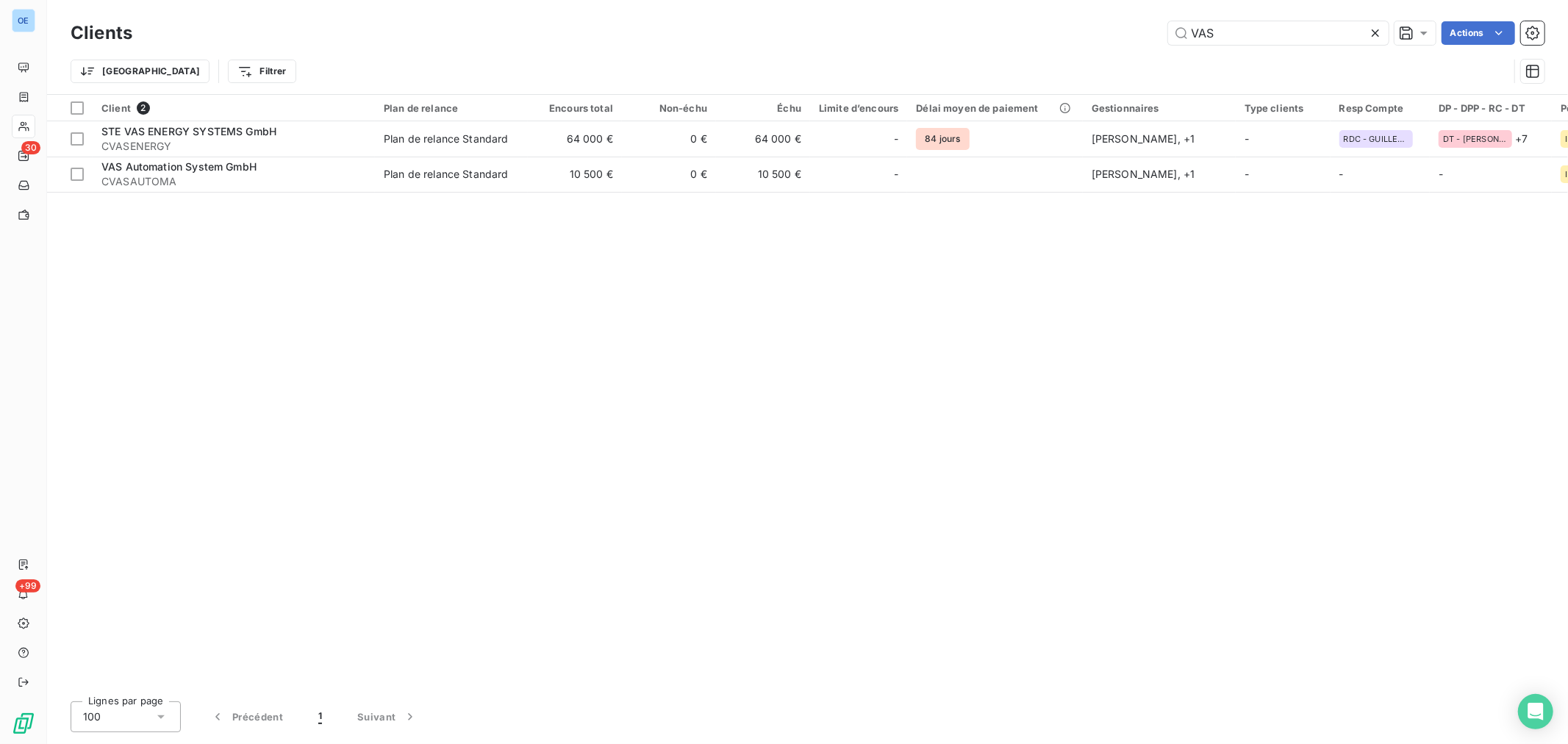
drag, startPoint x: 1240, startPoint y: 32, endPoint x: 1140, endPoint y: 32, distance: 100.0
click at [1140, 32] on div "VAS Actions" at bounding box center [847, 33] width 1395 height 24
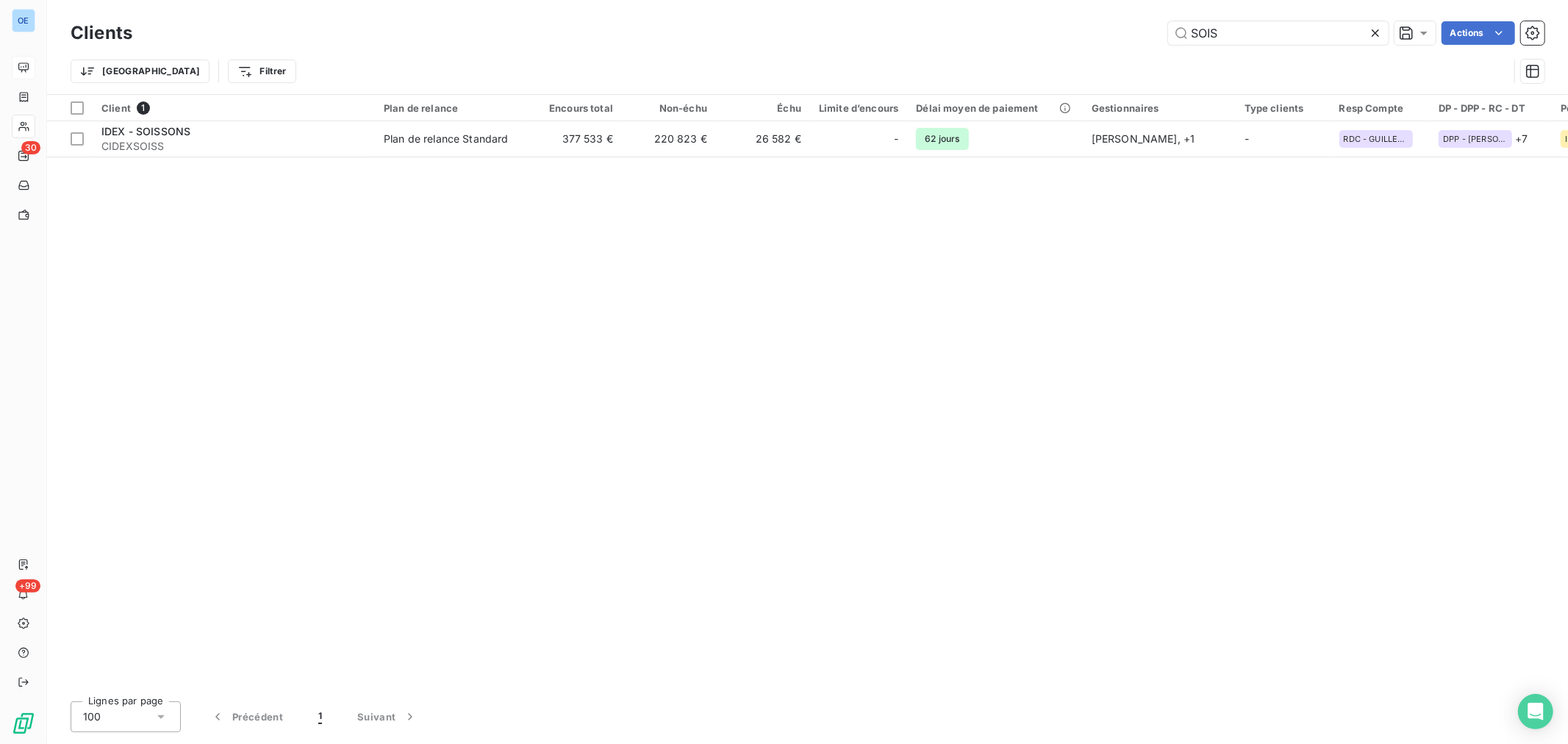
type input "SOIS"
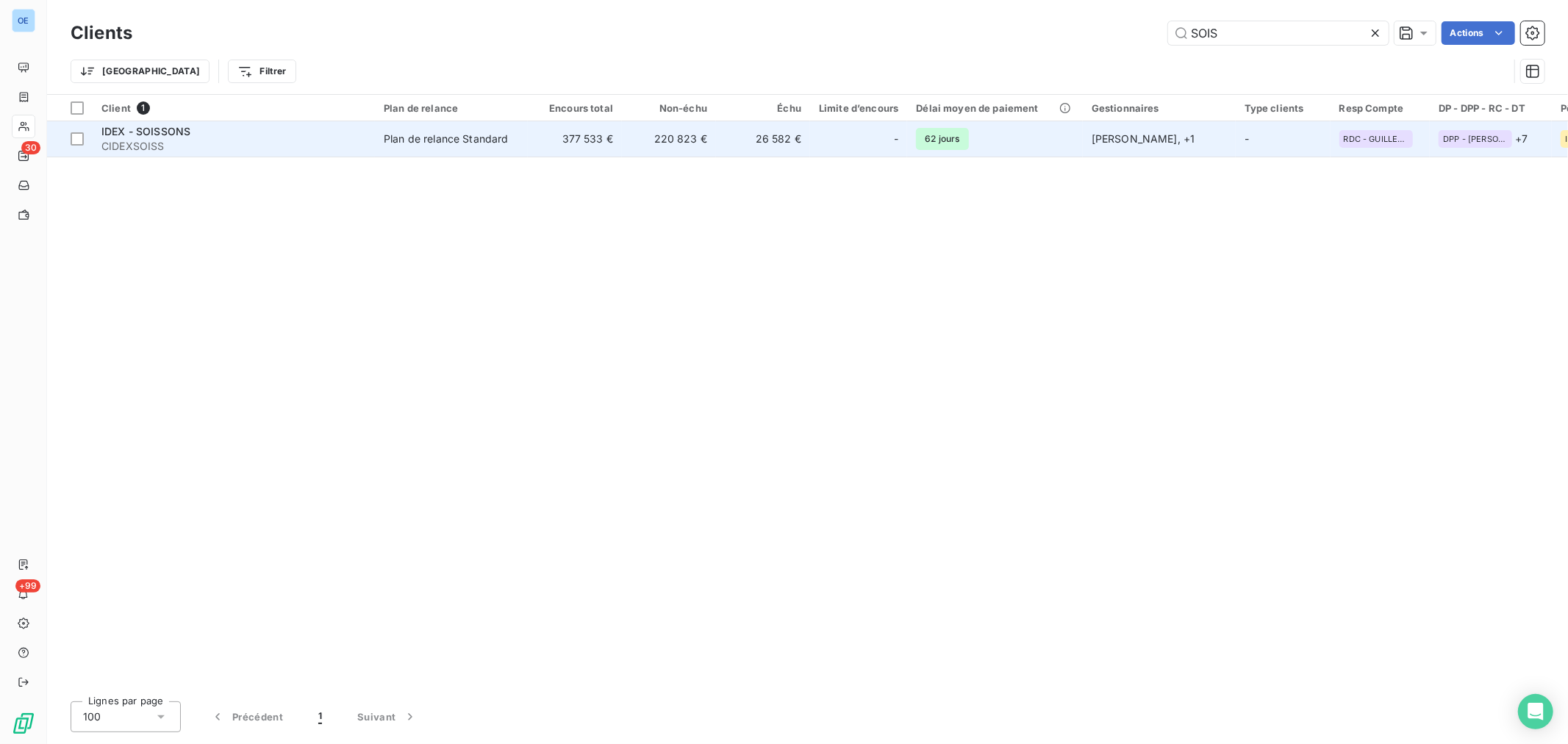
click at [674, 137] on td "220 823 €" at bounding box center [669, 139] width 94 height 35
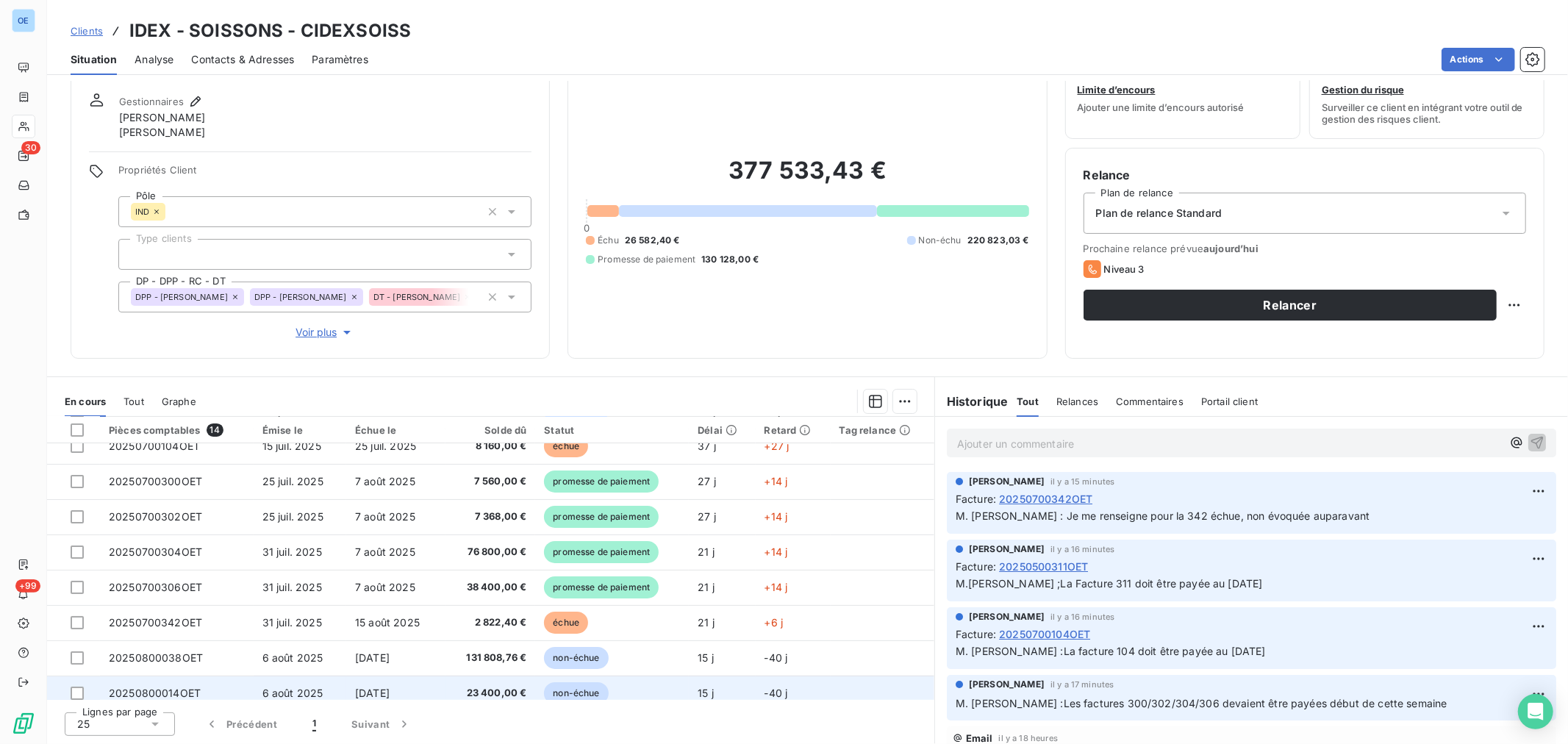
scroll to position [74, 0]
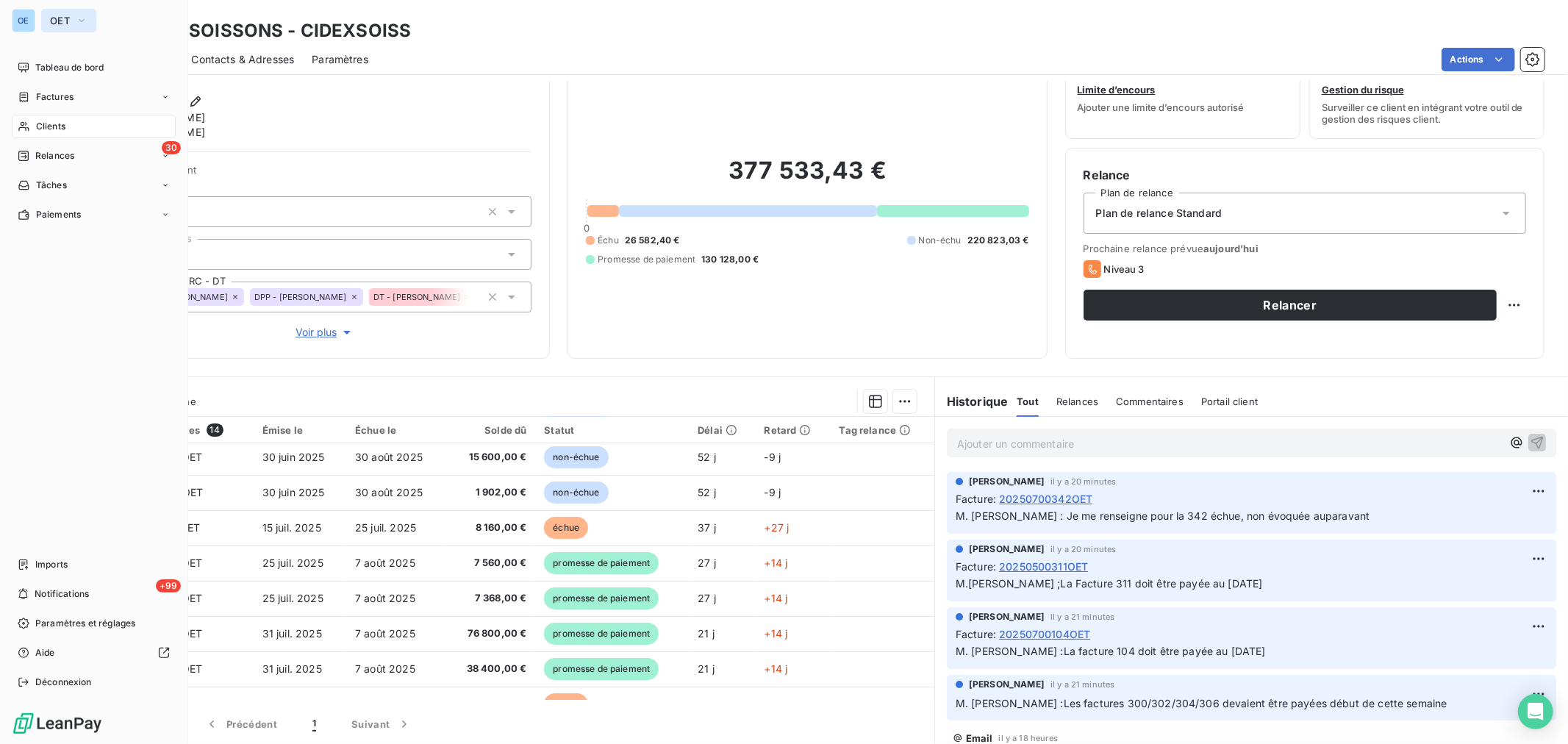
click at [83, 14] on icon "button" at bounding box center [81, 20] width 11 height 14
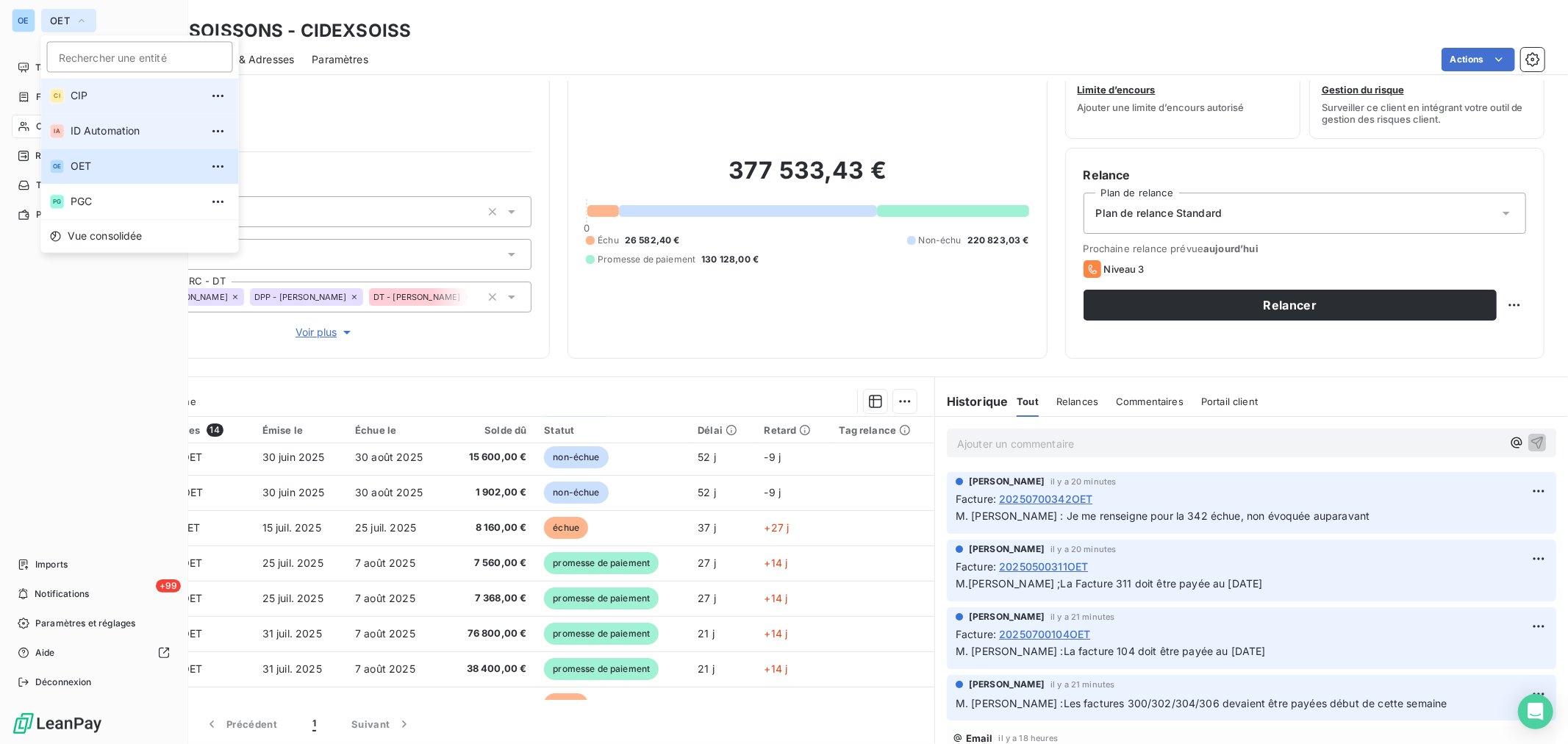
click at [98, 100] on span "CIP" at bounding box center [135, 95] width 130 height 14
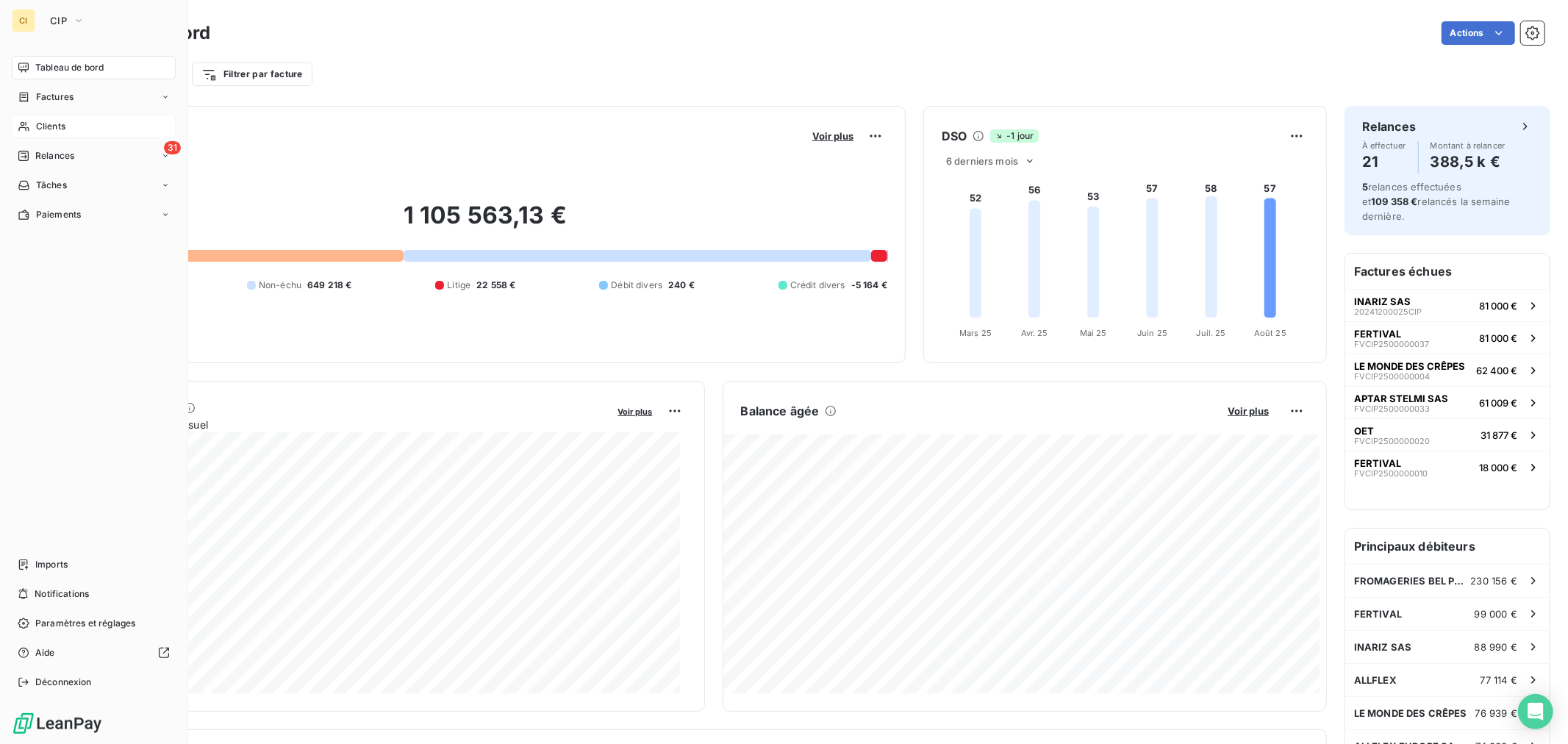
click at [52, 124] on span "Clients" at bounding box center [50, 126] width 30 height 13
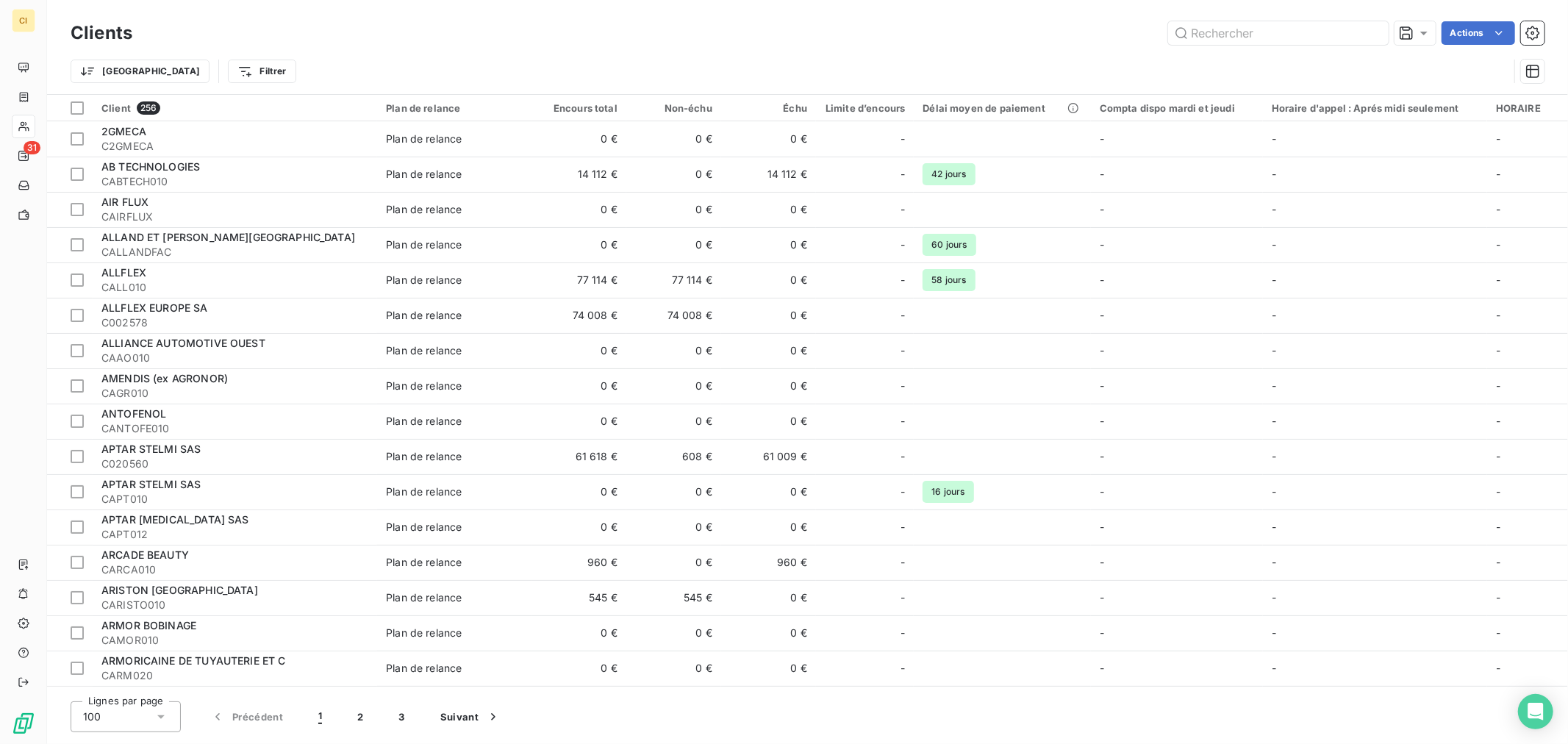
click at [1254, 31] on input "text" at bounding box center [1278, 33] width 221 height 24
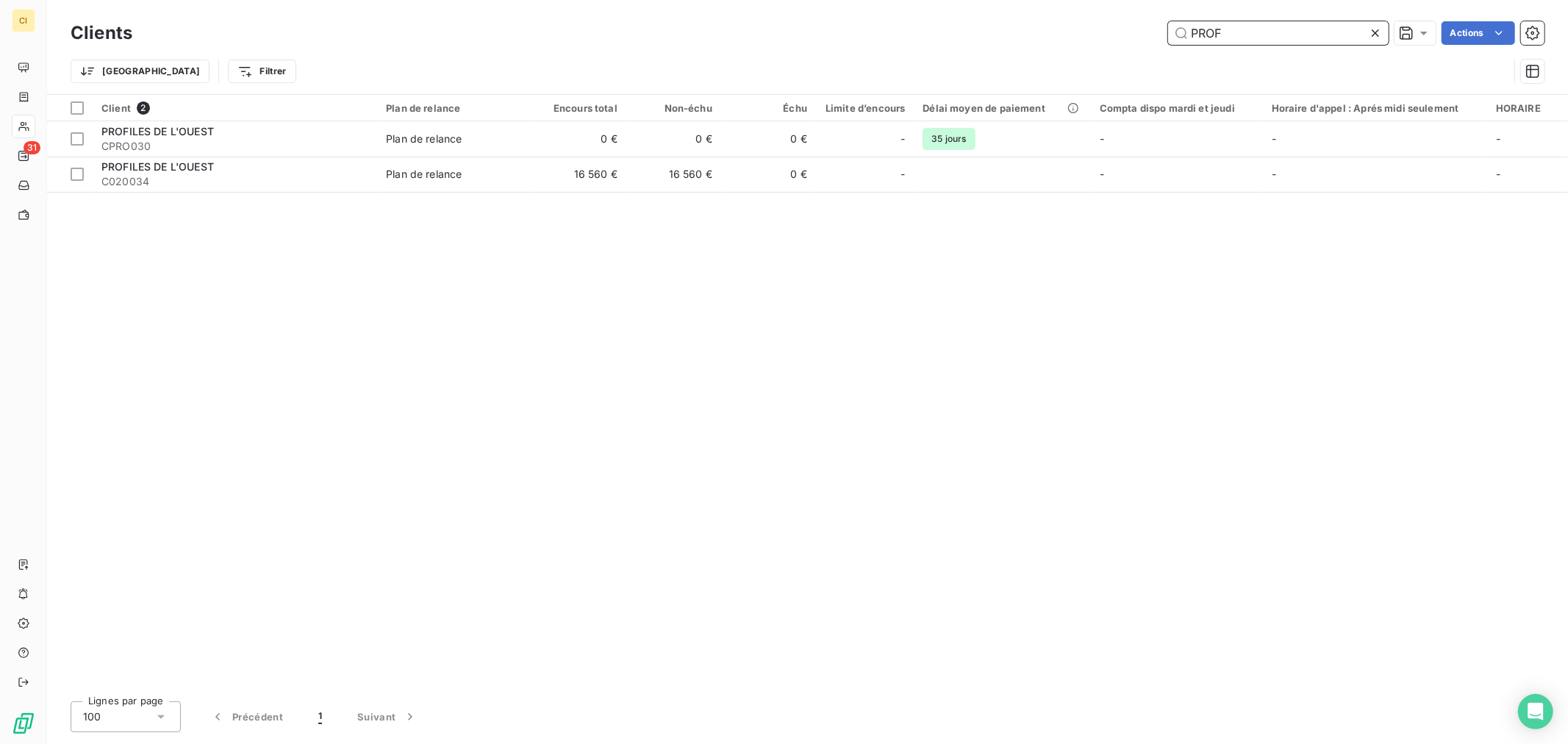
drag, startPoint x: 1193, startPoint y: 37, endPoint x: 1173, endPoint y: 37, distance: 20.0
click at [1173, 37] on input "PROF" at bounding box center [1278, 33] width 221 height 24
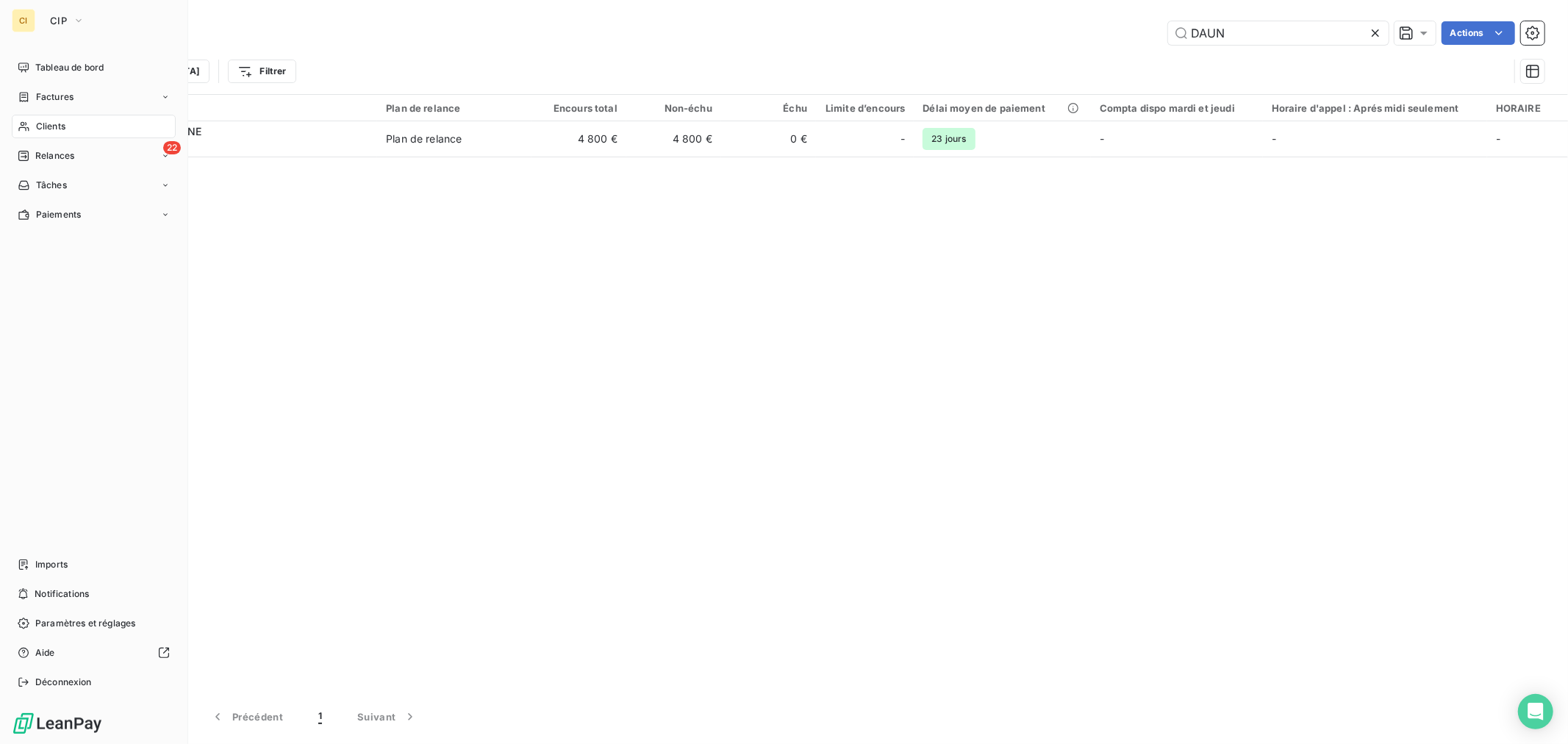
click at [44, 116] on div "Clients" at bounding box center [93, 126] width 164 height 24
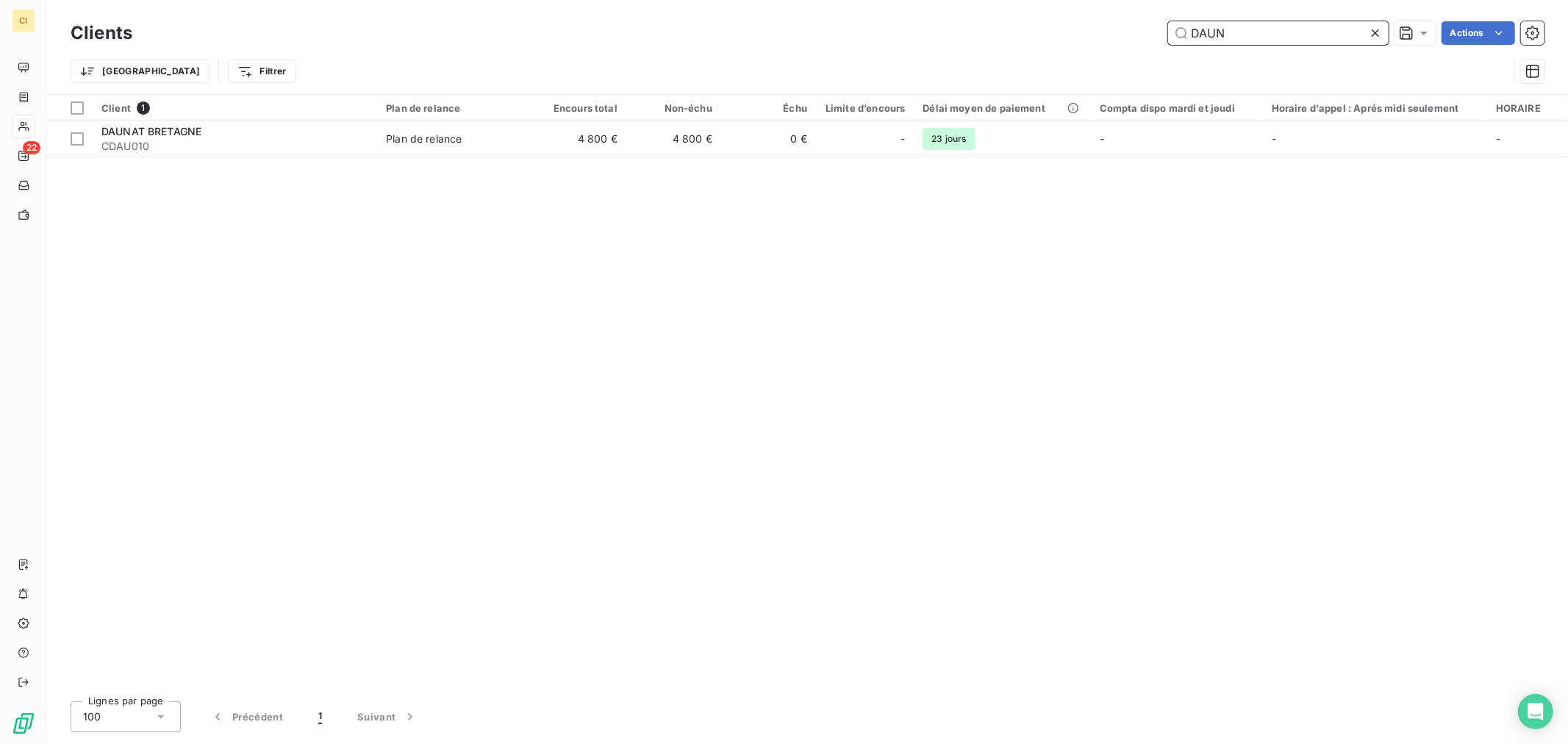
drag, startPoint x: 1254, startPoint y: 38, endPoint x: 1121, endPoint y: 39, distance: 133.0
click at [1121, 39] on div "DAUN Actions" at bounding box center [847, 33] width 1395 height 24
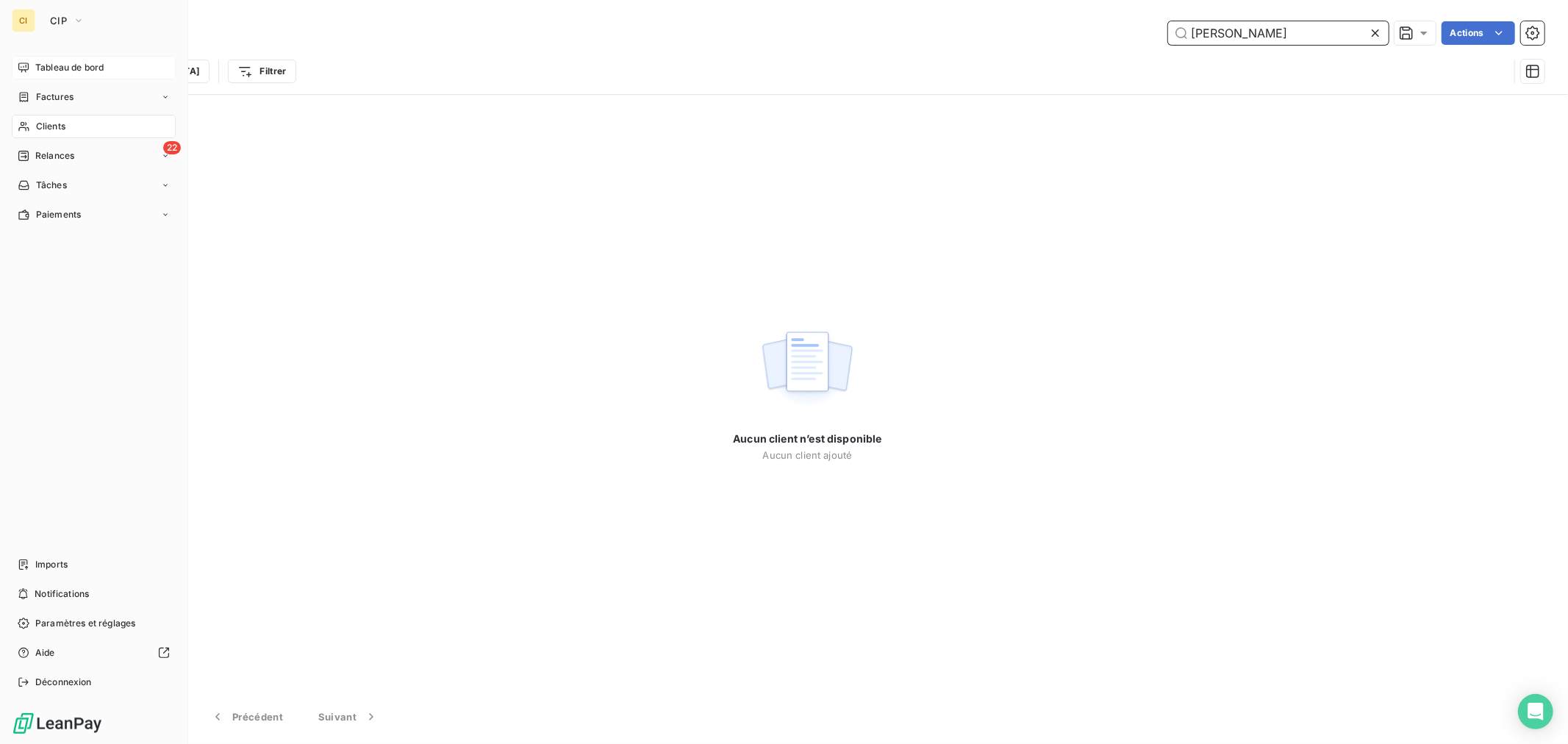
type input "PANZA"
click at [69, 67] on span "Tableau de bord" at bounding box center [69, 67] width 69 height 13
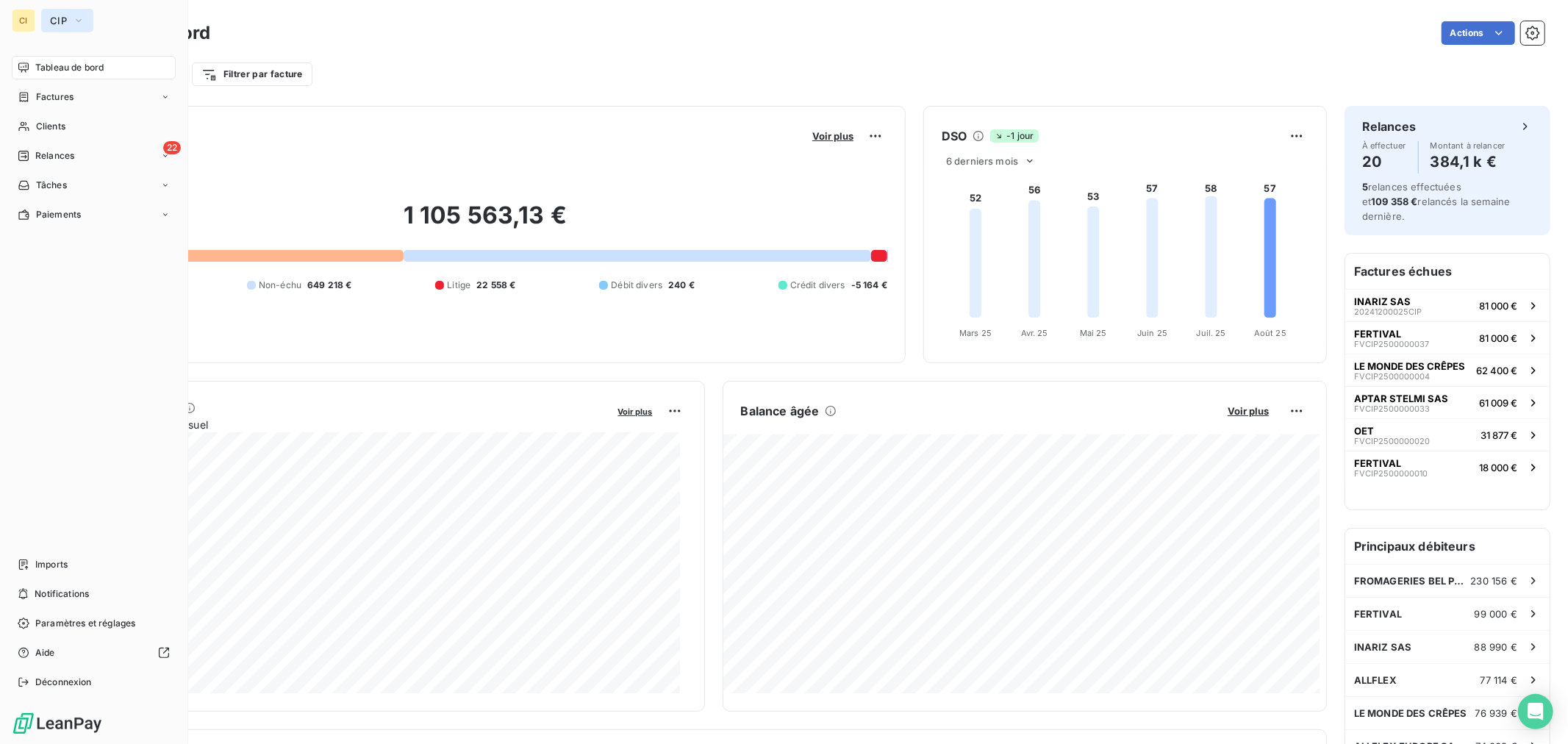
click at [82, 20] on icon "button" at bounding box center [78, 20] width 11 height 14
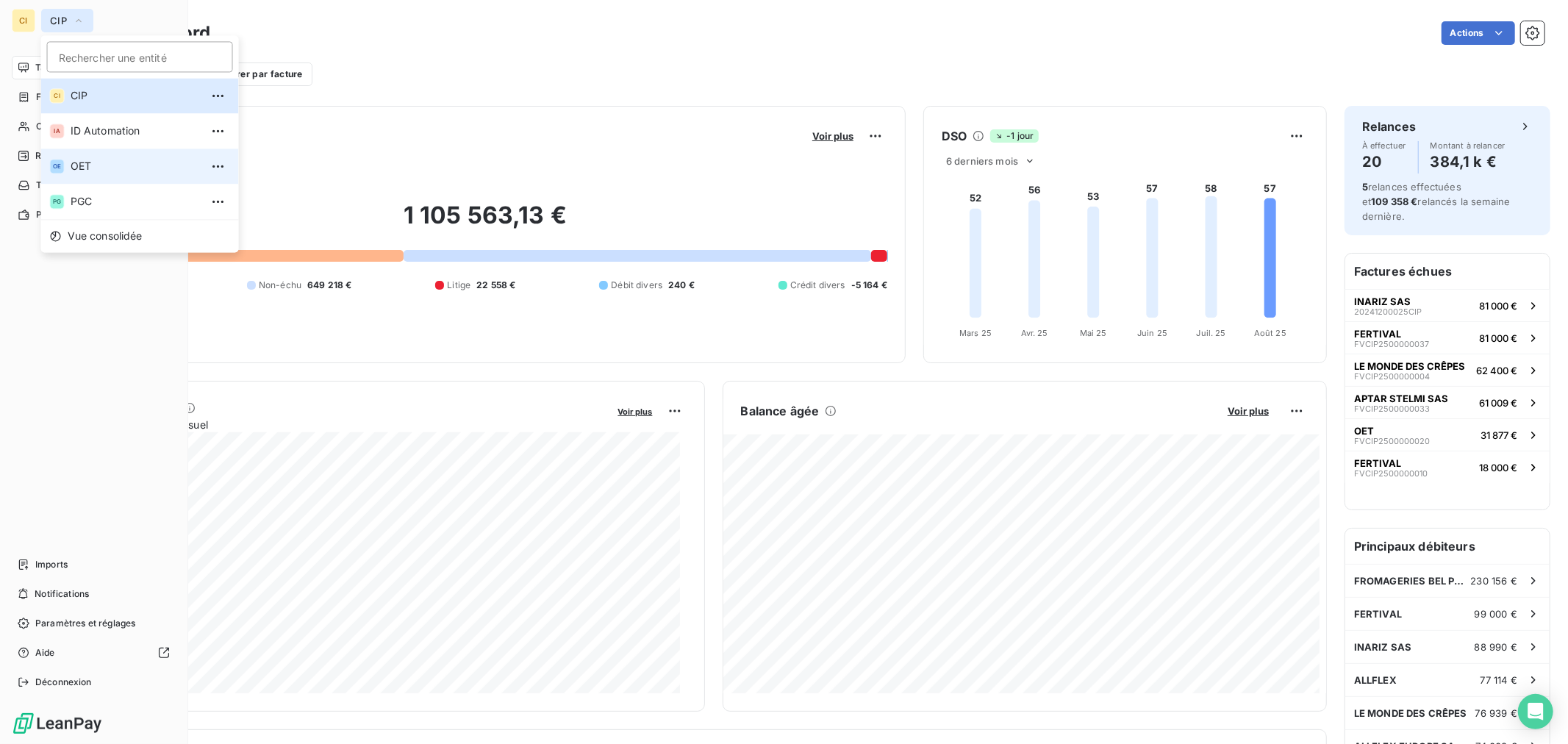
click at [97, 159] on span "OET" at bounding box center [135, 166] width 130 height 14
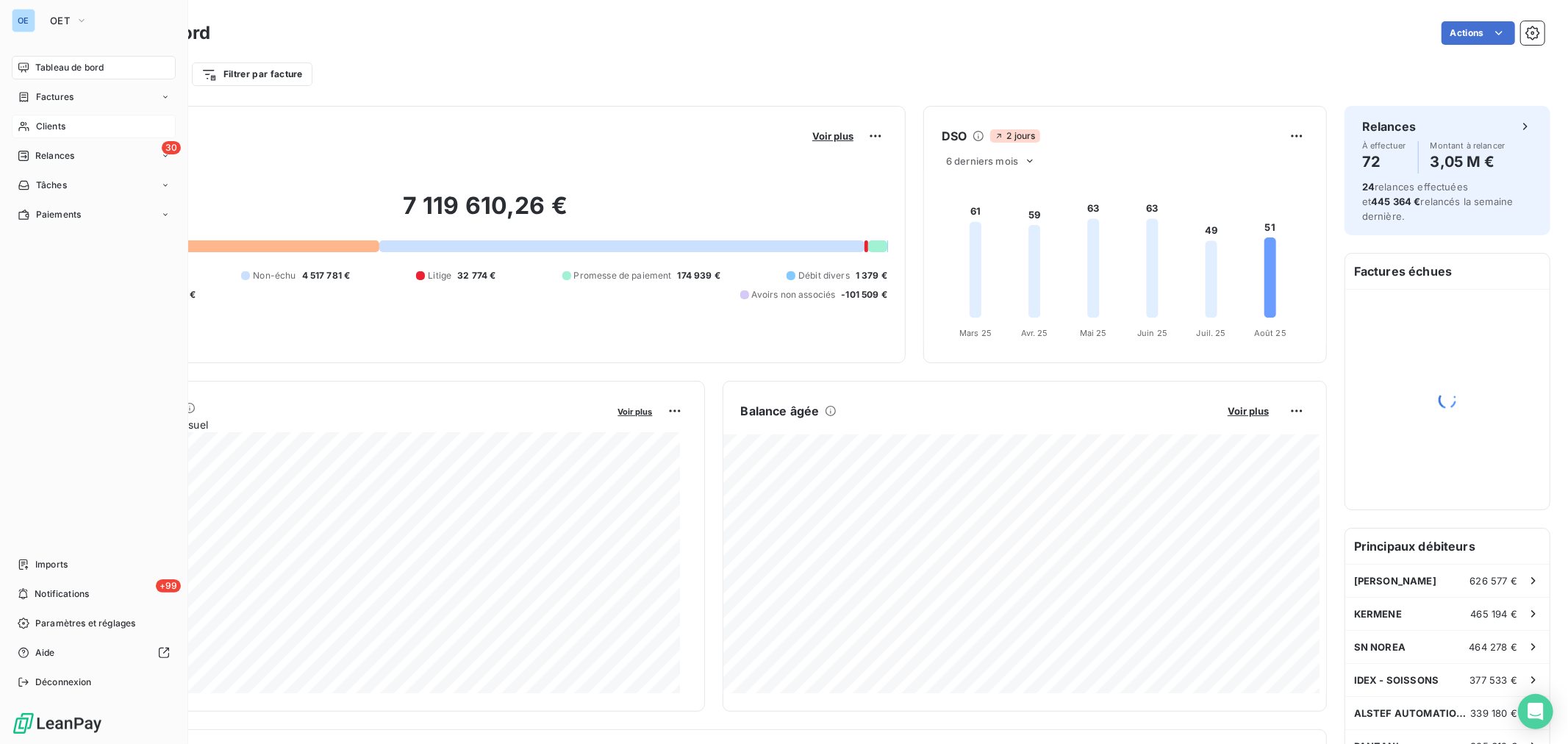
click at [50, 123] on span "Clients" at bounding box center [50, 126] width 30 height 13
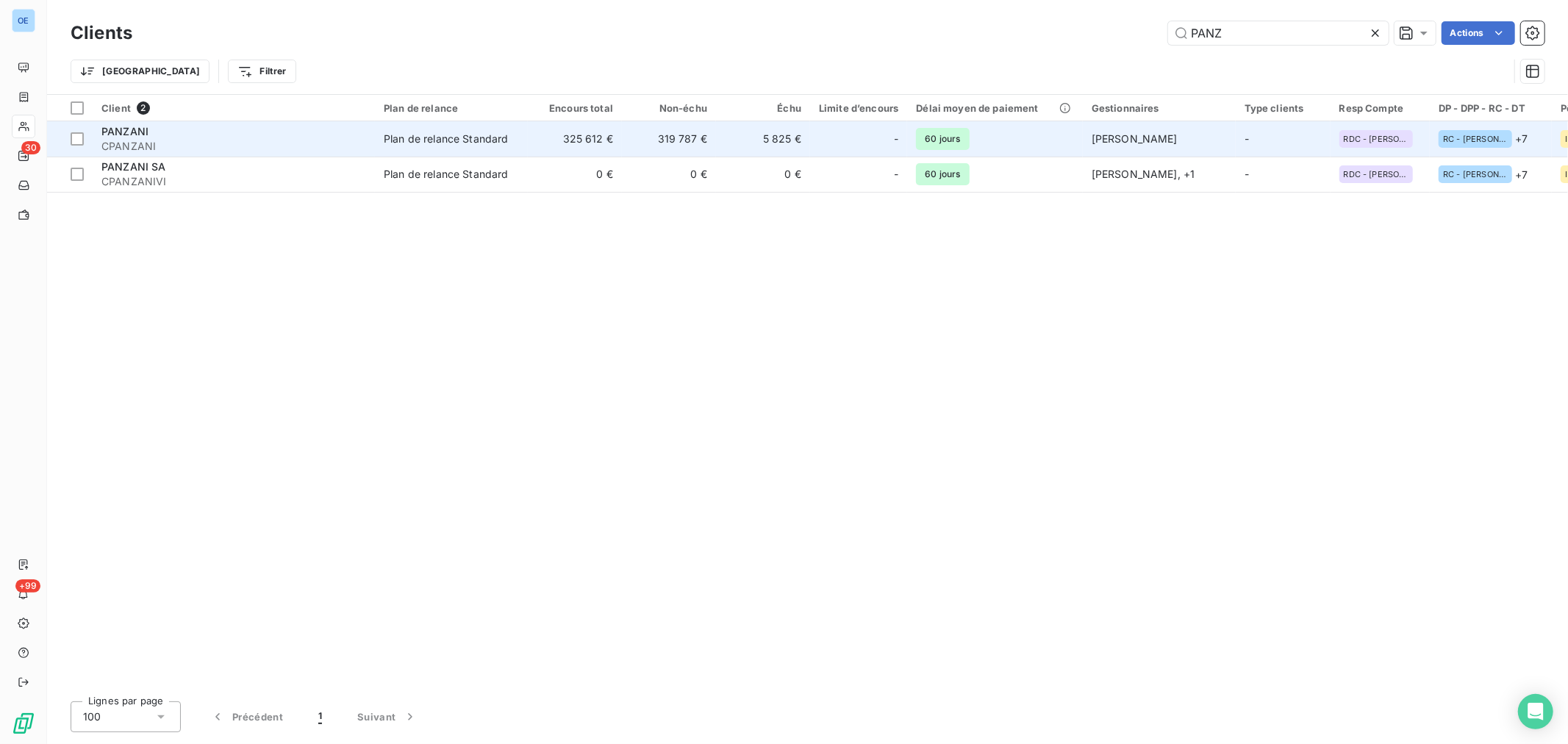
type input "PANZ"
click at [834, 143] on div "-" at bounding box center [859, 139] width 79 height 24
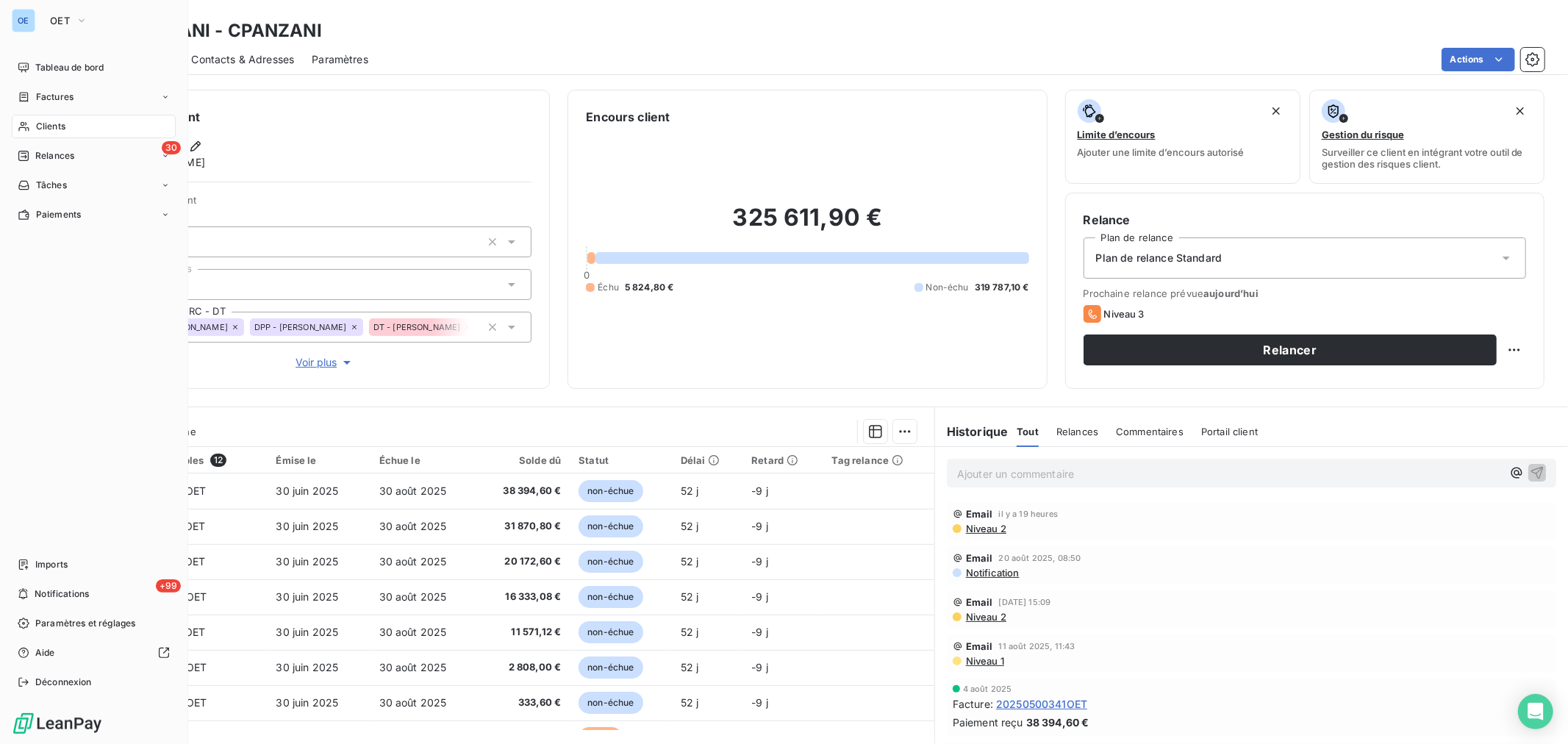
drag, startPoint x: 56, startPoint y: 130, endPoint x: 156, endPoint y: 129, distance: 100.0
click at [56, 130] on span "Clients" at bounding box center [50, 126] width 30 height 13
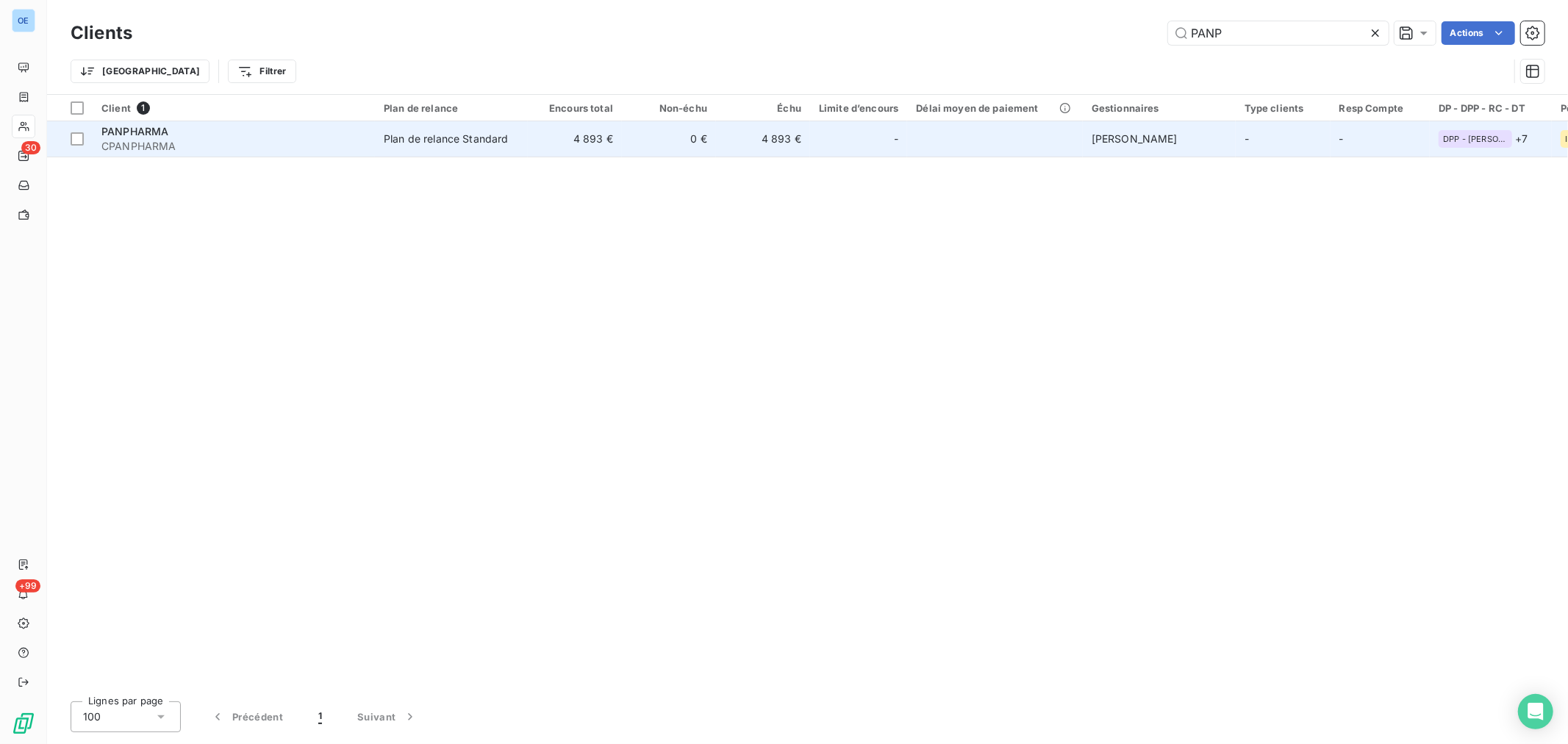
type input "PANP"
click at [776, 148] on td "4 893 €" at bounding box center [763, 139] width 94 height 35
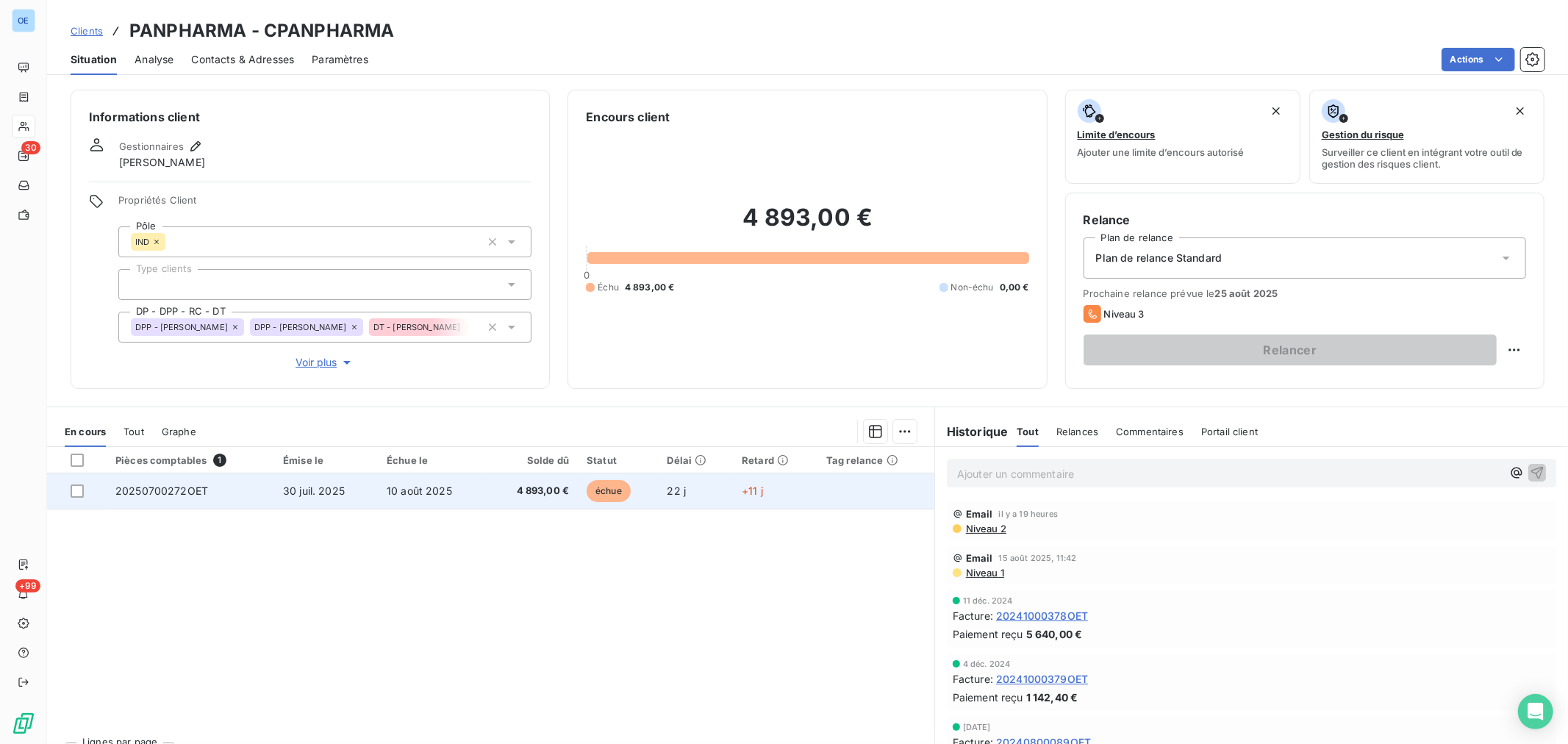
click at [454, 488] on td "10 août 2025" at bounding box center [432, 491] width 108 height 35
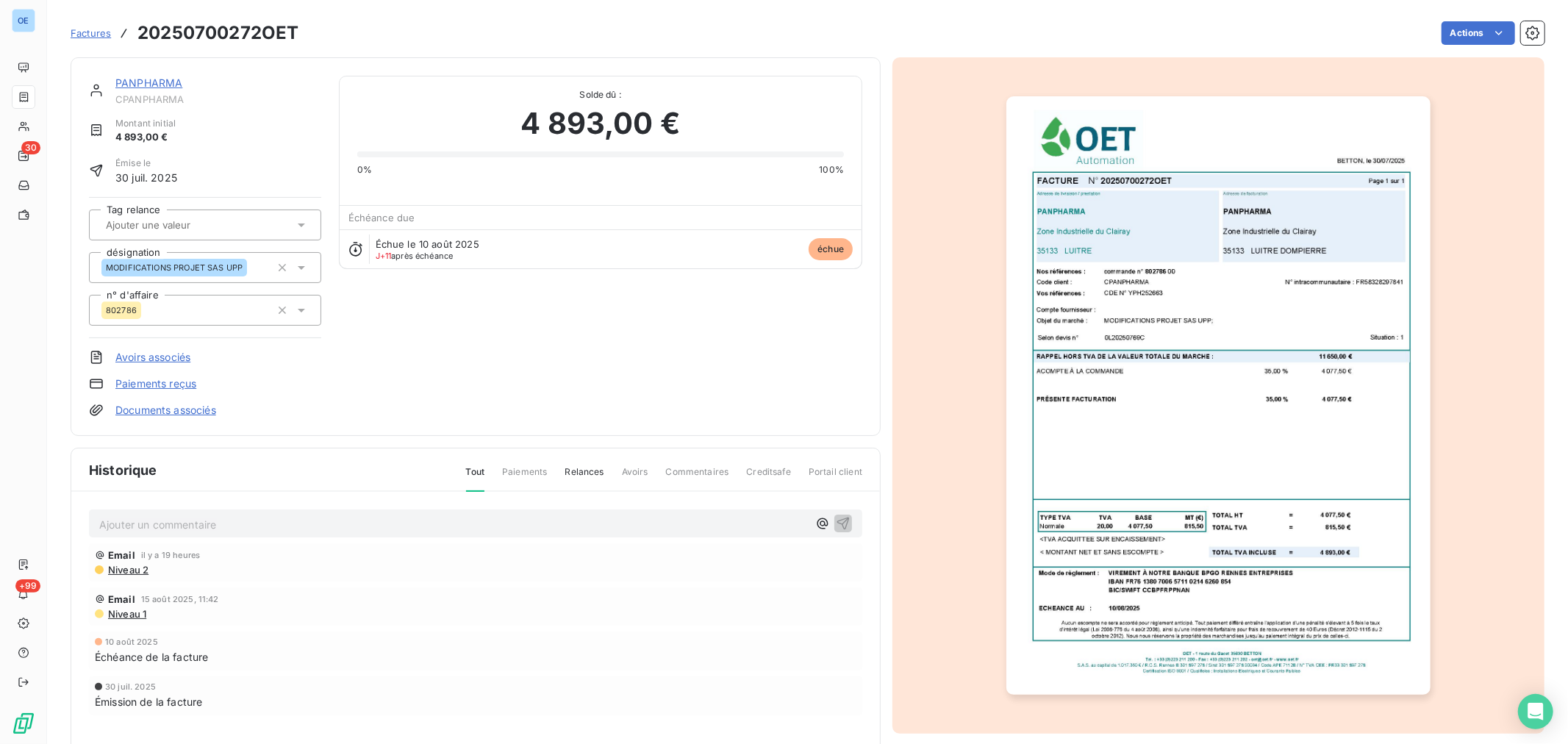
click at [417, 517] on p "Ajouter un commentaire ﻿" at bounding box center [453, 524] width 708 height 18
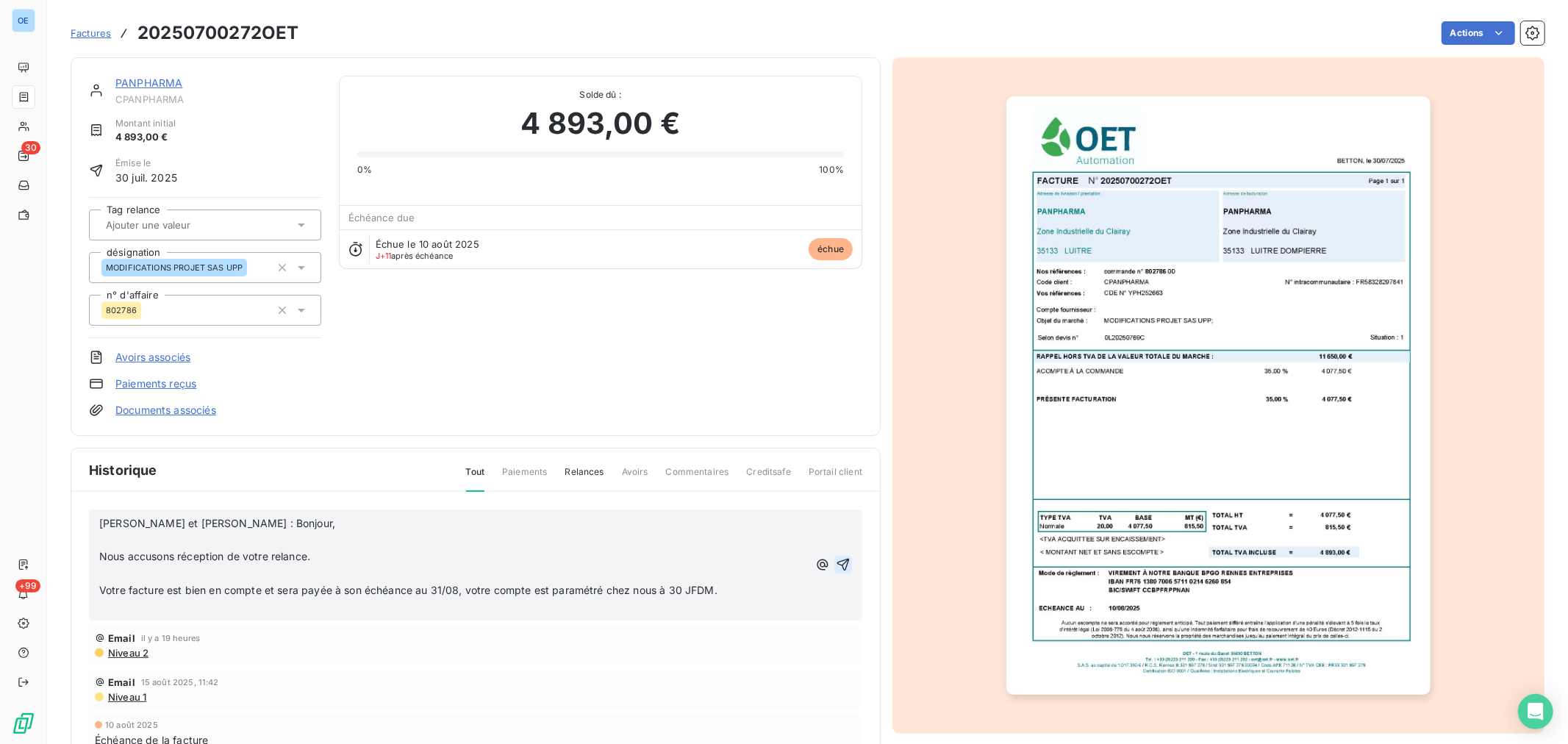
click at [836, 563] on icon "button" at bounding box center [843, 564] width 15 height 14
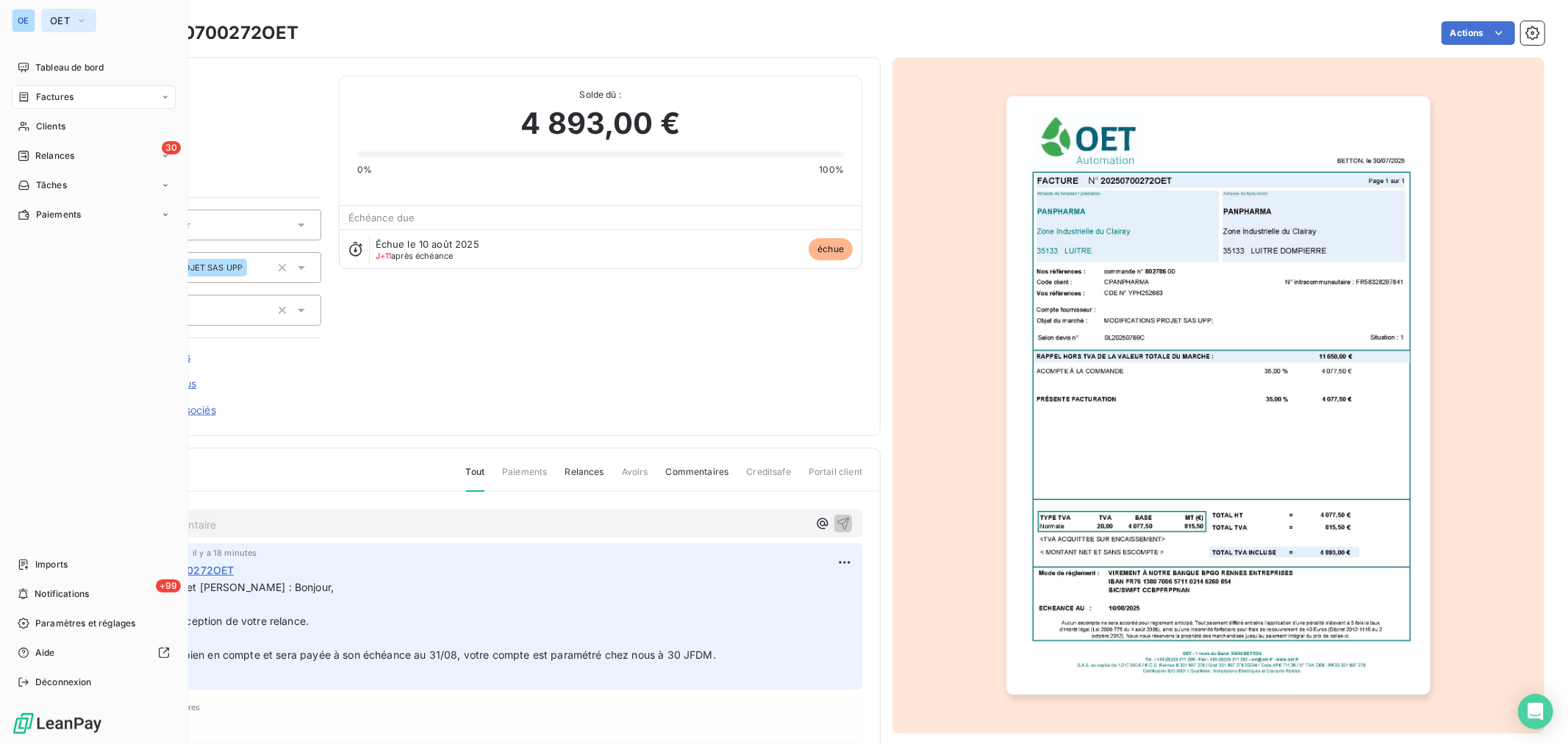
click at [77, 21] on icon "button" at bounding box center [81, 20] width 11 height 14
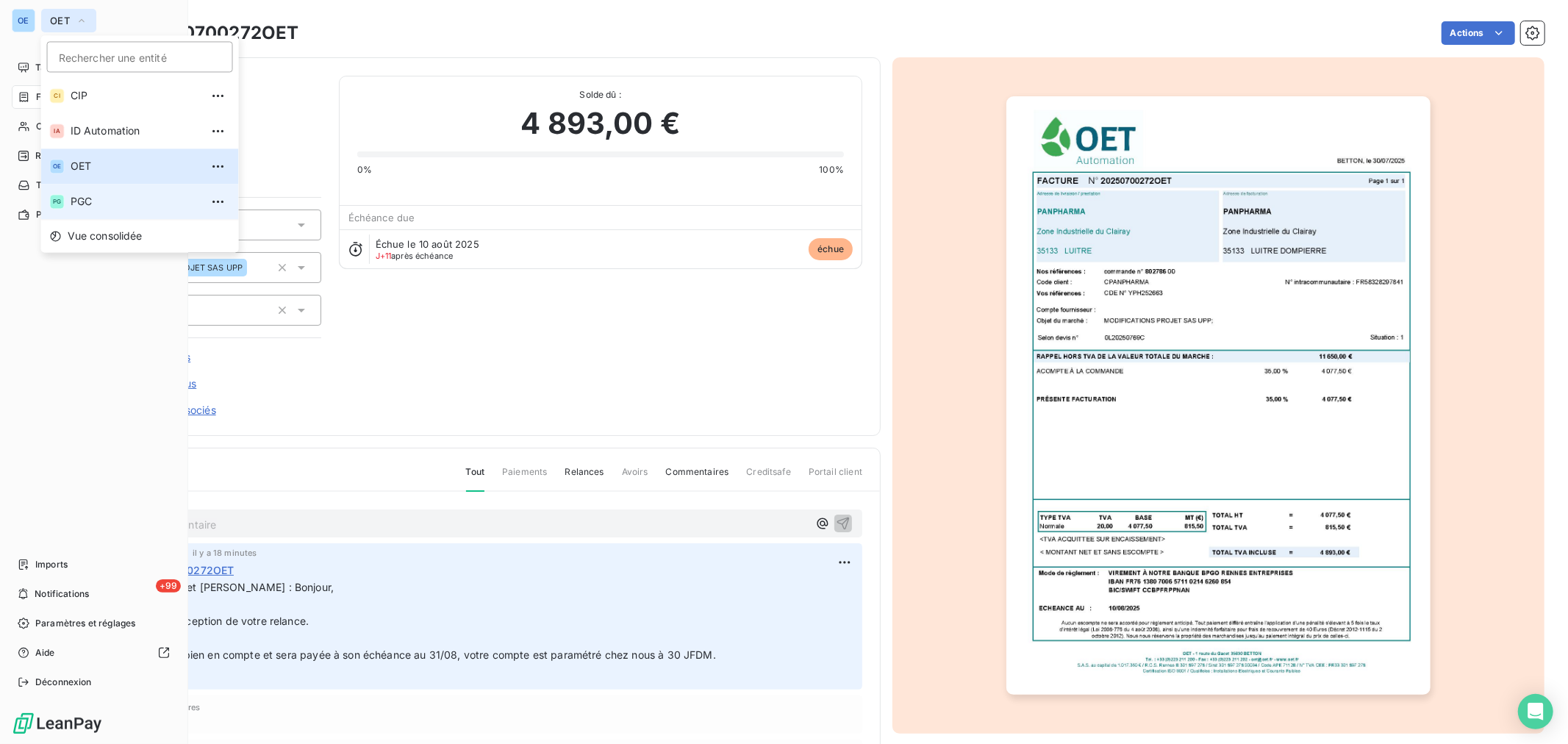
click at [101, 197] on span "PGC" at bounding box center [135, 201] width 130 height 14
